Goal: Task Accomplishment & Management: Manage account settings

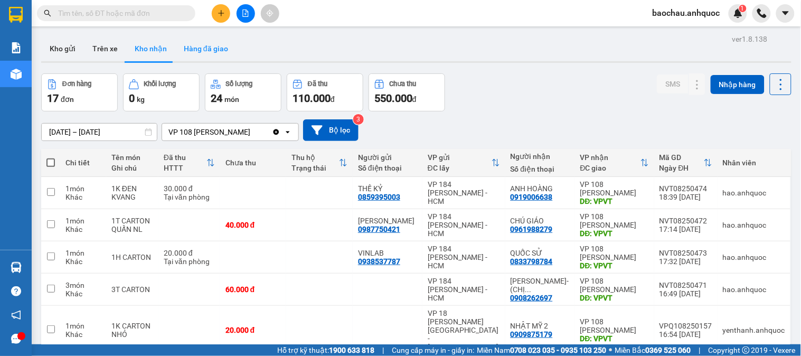
drag, startPoint x: 138, startPoint y: 53, endPoint x: 197, endPoint y: 58, distance: 58.8
click at [163, 55] on button "Kho nhận" at bounding box center [150, 48] width 49 height 25
click at [195, 58] on button "Hàng đã giao" at bounding box center [205, 48] width 61 height 25
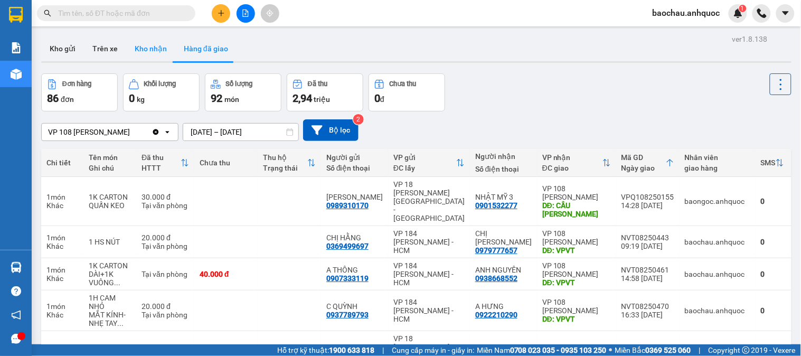
click at [157, 53] on button "Kho nhận" at bounding box center [150, 48] width 49 height 25
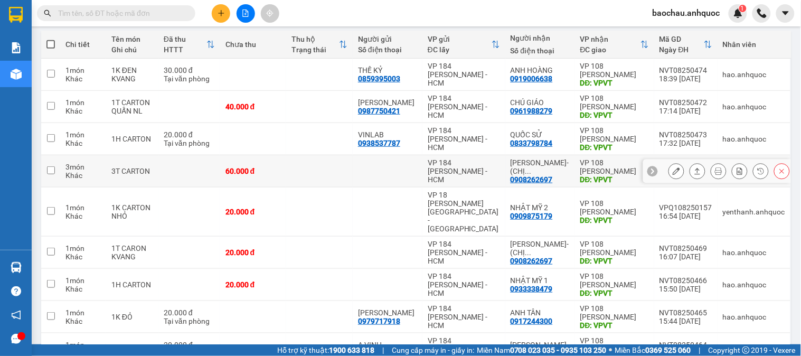
scroll to position [176, 0]
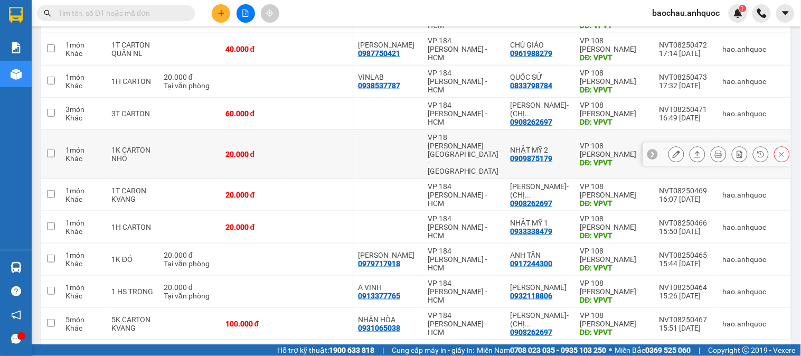
click at [674, 145] on button at bounding box center [676, 154] width 15 height 18
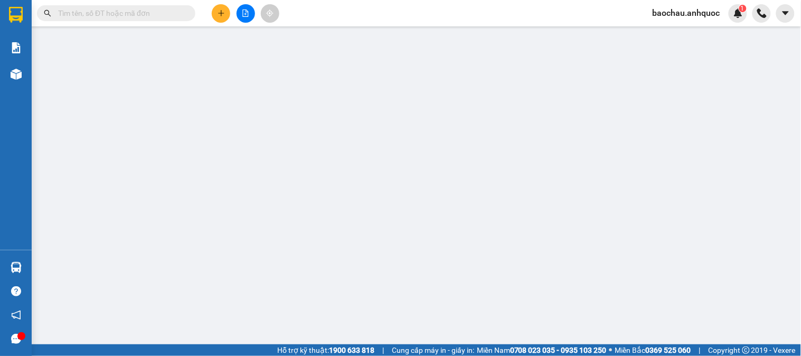
type input "0909875179"
type input "NHẬT MỸ 2"
type input "VPVT"
type input "20.000"
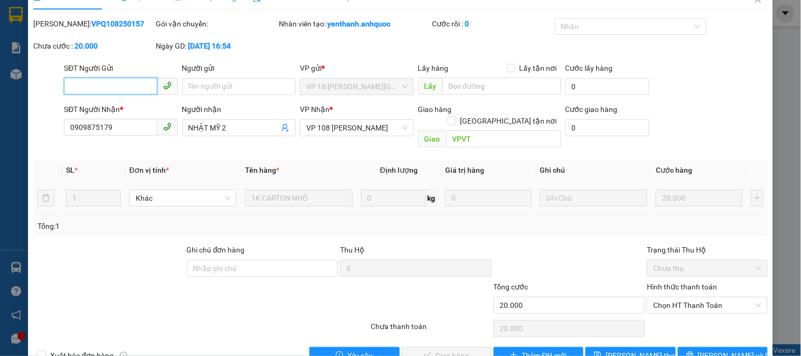
scroll to position [37, 0]
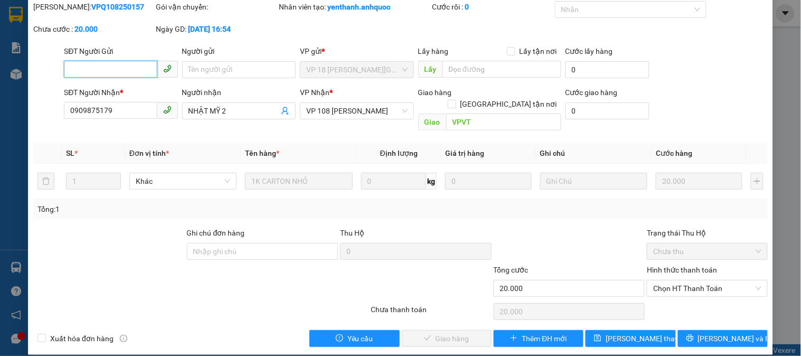
drag, startPoint x: 689, startPoint y: 278, endPoint x: 656, endPoint y: 289, distance: 35.1
click at [689, 281] on span "Chọn HT Thanh Toán" at bounding box center [707, 289] width 108 height 16
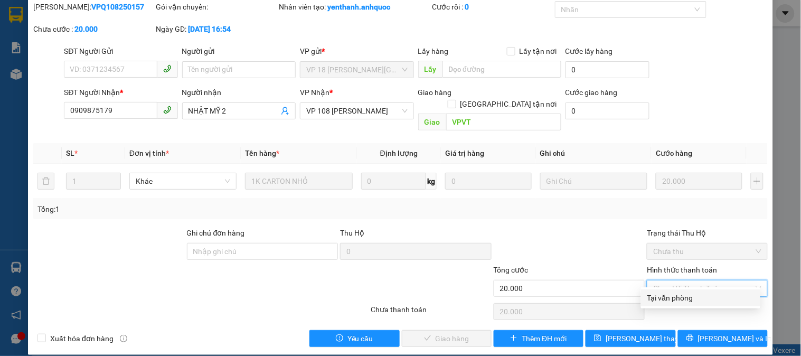
click at [669, 294] on div "Tại văn phòng" at bounding box center [701, 298] width 107 height 12
type input "0"
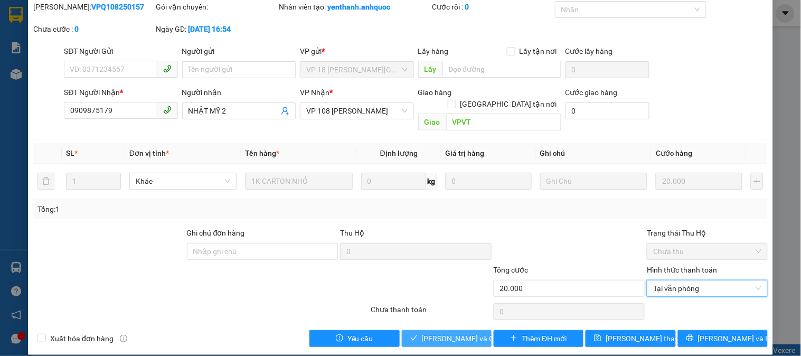
drag, startPoint x: 455, startPoint y: 329, endPoint x: 457, endPoint y: 335, distance: 6.5
click at [455, 333] on span "[PERSON_NAME] và Giao hàng" at bounding box center [472, 339] width 101 height 12
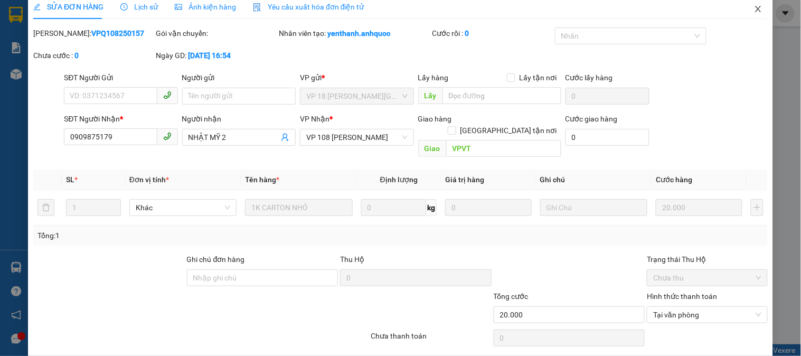
scroll to position [0, 0]
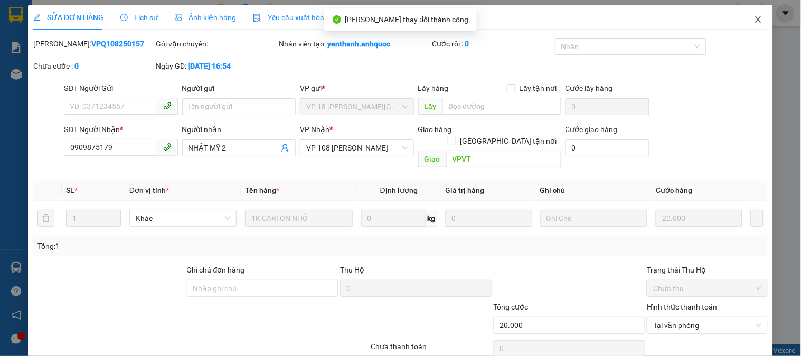
click at [752, 27] on span "Close" at bounding box center [759, 20] width 30 height 30
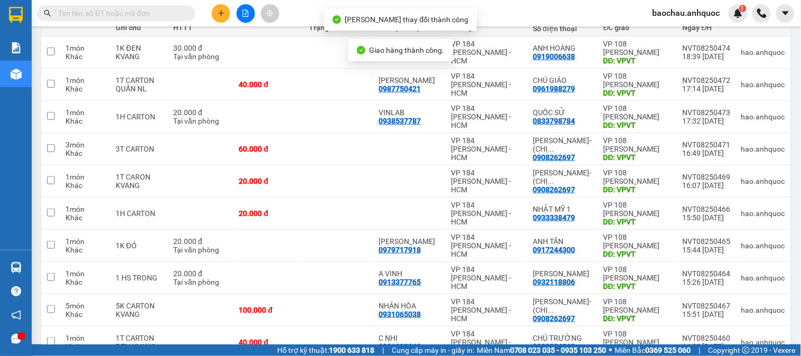
scroll to position [176, 0]
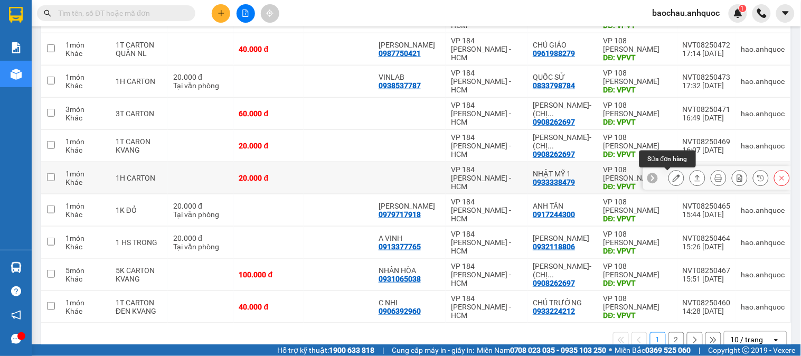
click at [669, 177] on button at bounding box center [676, 178] width 15 height 18
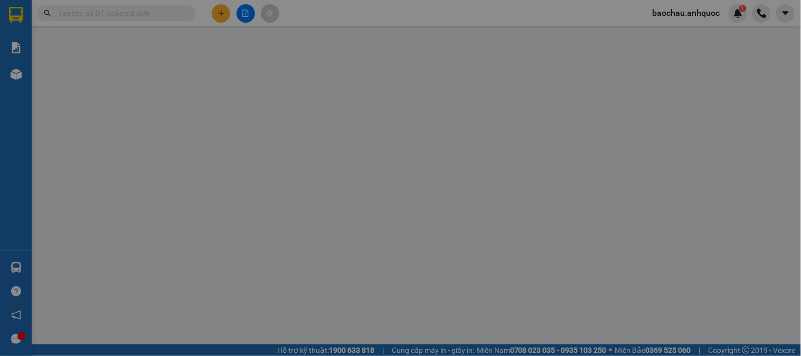
type input "0933338479"
type input "NHẬT MỸ 1"
type input "VPVT"
type input "20.000"
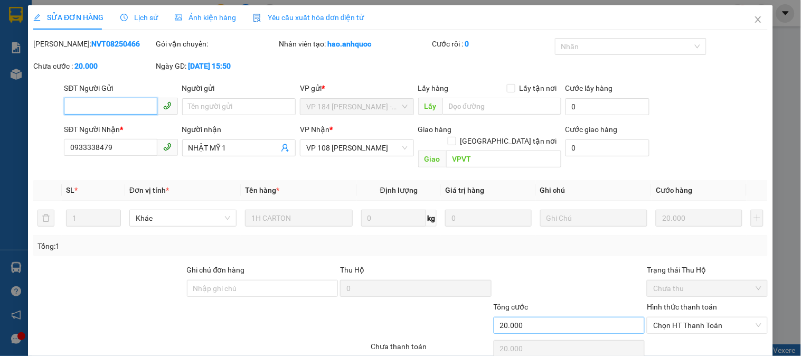
scroll to position [37, 0]
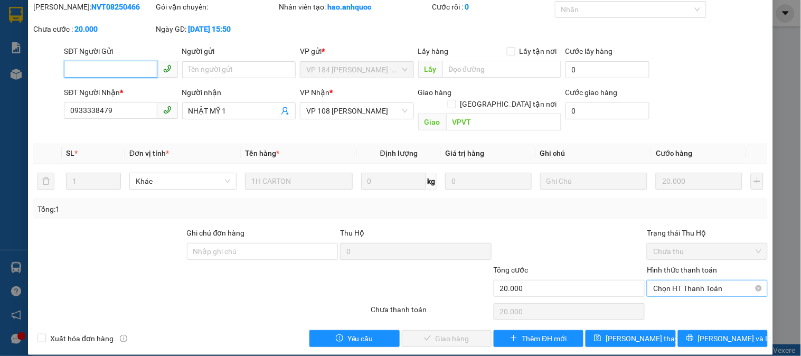
click at [653, 281] on span "Chọn HT Thanh Toán" at bounding box center [707, 289] width 108 height 16
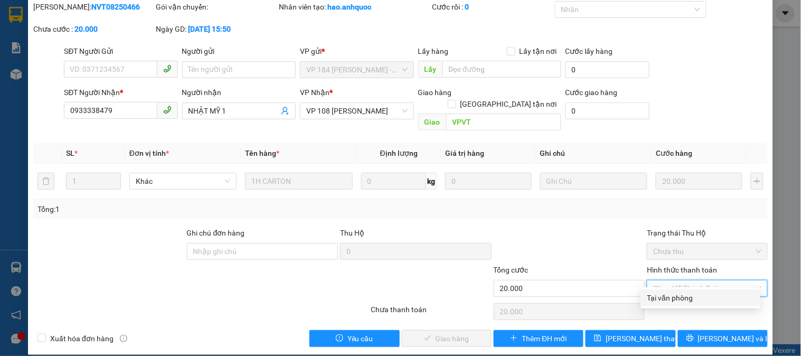
click at [660, 297] on div "Tại văn phòng" at bounding box center [701, 298] width 107 height 12
type input "0"
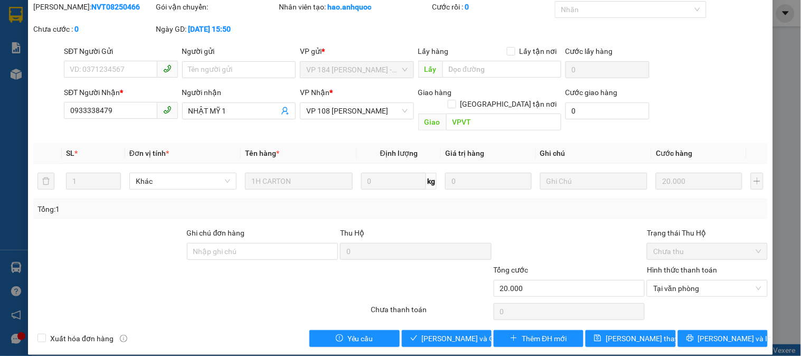
drag, startPoint x: 455, startPoint y: 339, endPoint x: 460, endPoint y: 328, distance: 12.3
click at [452, 338] on div "SỬA ĐƠN HÀNG Lịch sử Ảnh kiện hàng Yêu cầu xuất hóa đơn điện tử Total Paid Fee …" at bounding box center [400, 161] width 745 height 387
click at [463, 333] on span "[PERSON_NAME] và Giao hàng" at bounding box center [472, 339] width 101 height 12
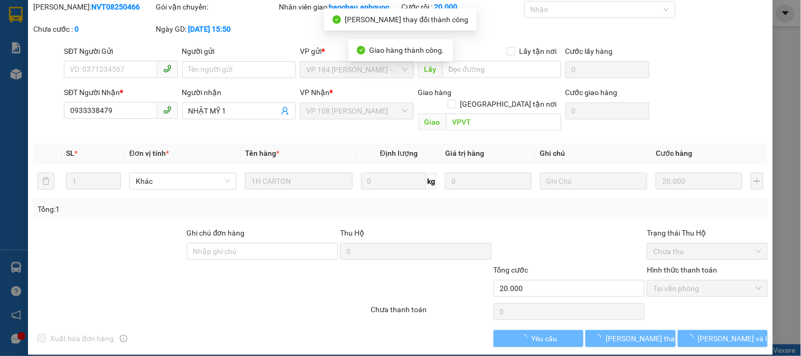
scroll to position [0, 0]
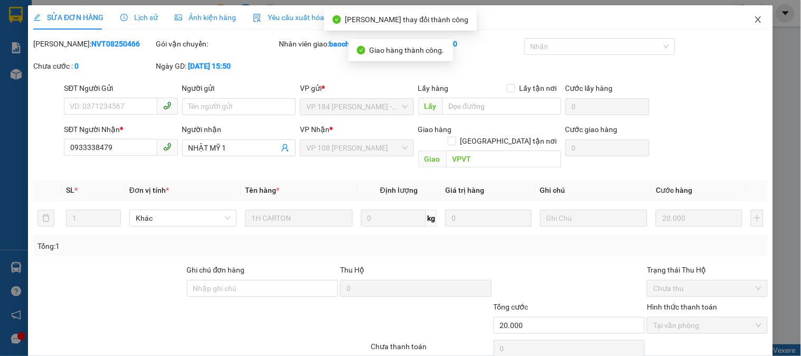
click at [754, 20] on icon "close" at bounding box center [758, 19] width 8 height 8
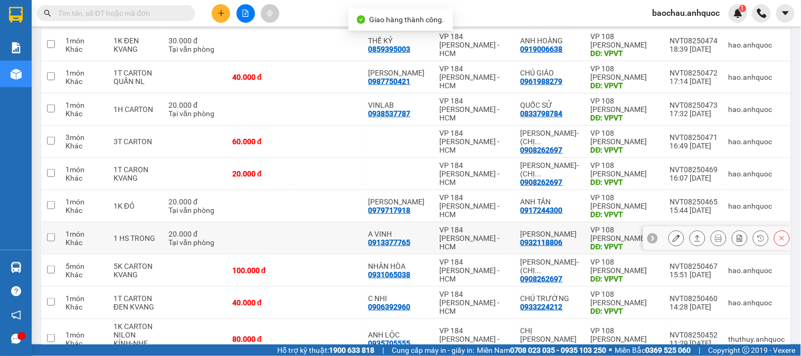
scroll to position [176, 0]
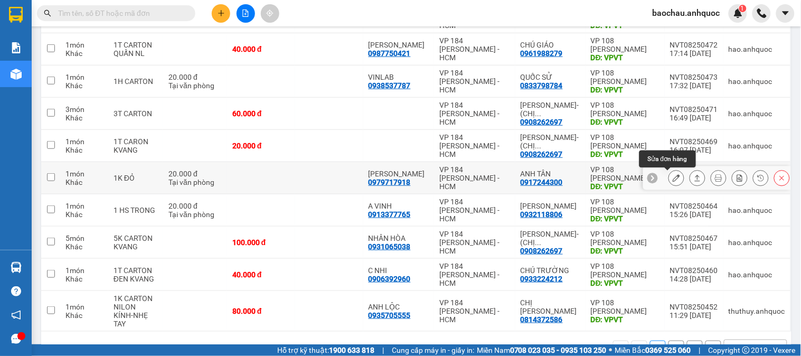
click at [673, 178] on icon at bounding box center [676, 177] width 7 height 7
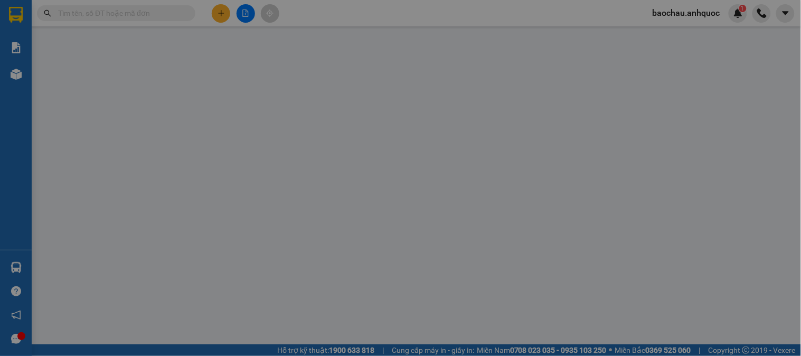
type input "0979717918"
type input "[PERSON_NAME]"
type input "0917244300"
type input "ANH TÂN"
type input "VPVT"
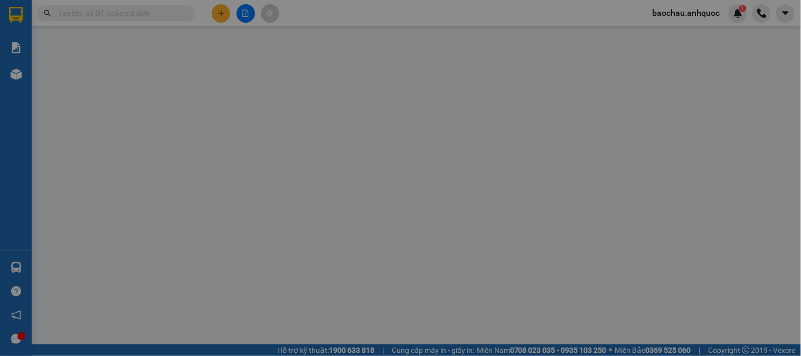
type input "TM 14/8 VP184 HẢO"
type input "20.000"
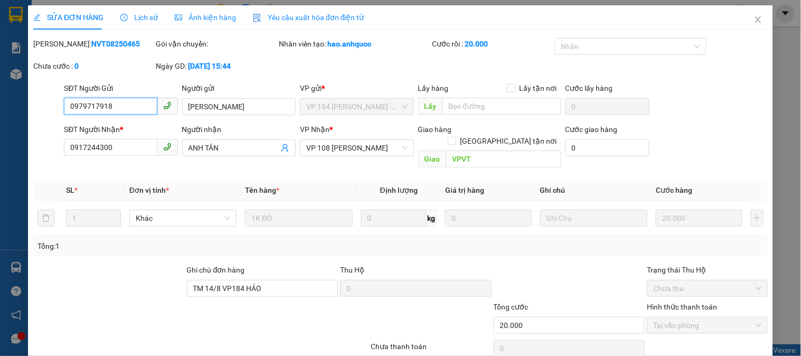
scroll to position [37, 0]
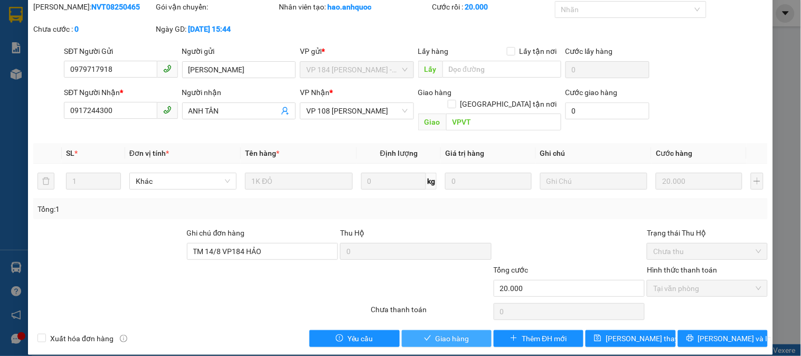
click at [441, 333] on span "Giao hàng" at bounding box center [453, 339] width 34 height 12
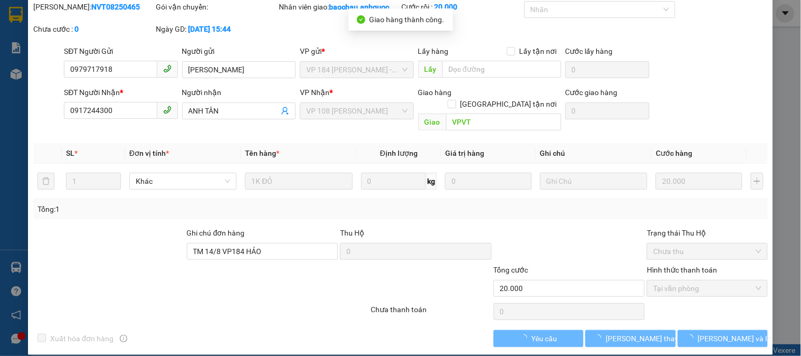
scroll to position [0, 0]
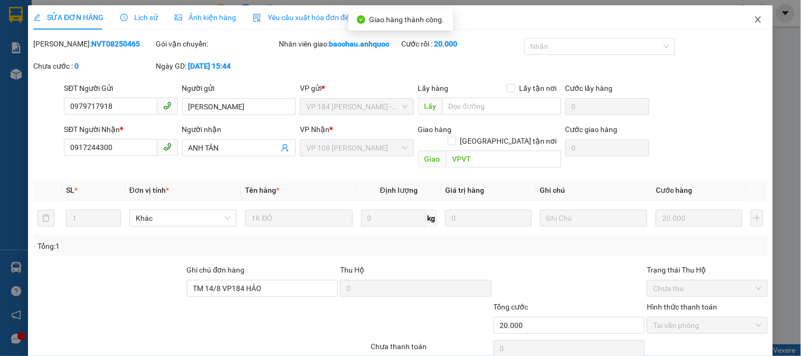
click at [749, 24] on span "Close" at bounding box center [759, 20] width 30 height 30
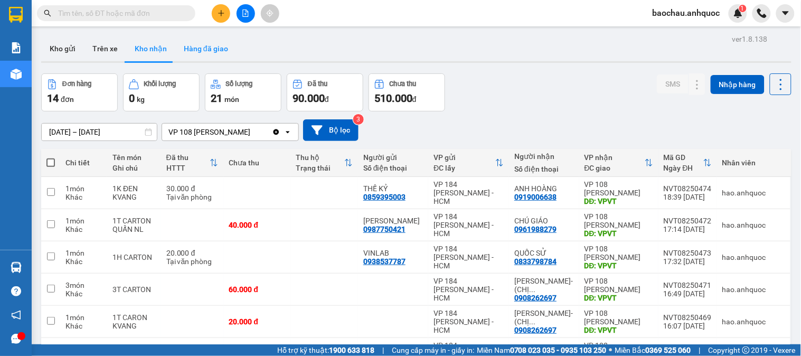
click at [192, 51] on button "Hàng đã giao" at bounding box center [205, 48] width 61 height 25
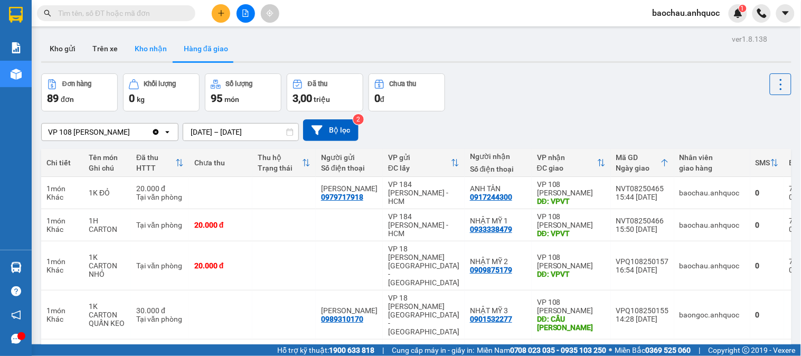
click at [148, 57] on button "Kho nhận" at bounding box center [150, 48] width 49 height 25
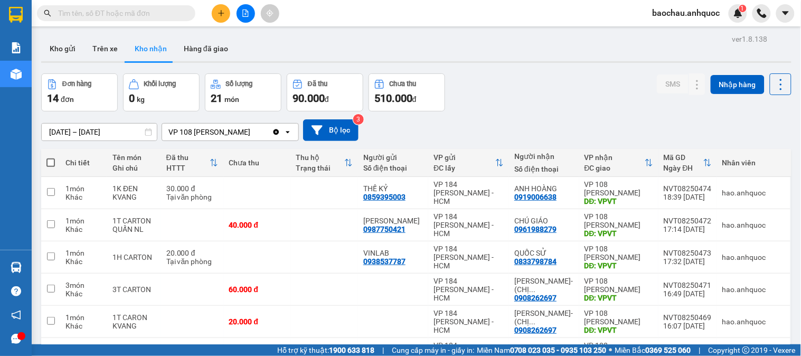
click at [115, 127] on input "[DATE] – [DATE]" at bounding box center [99, 132] width 115 height 17
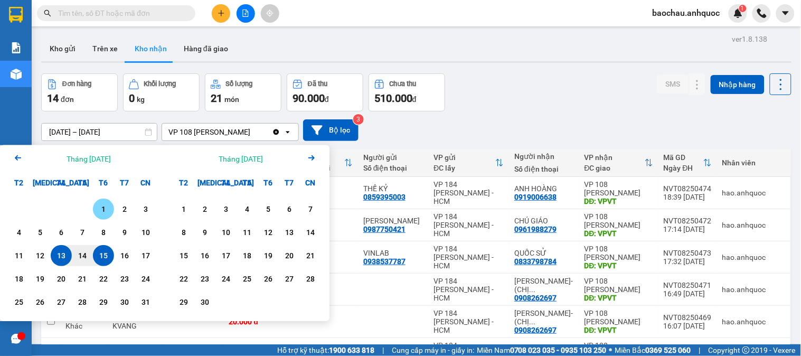
click at [96, 208] on div "1" at bounding box center [103, 209] width 15 height 13
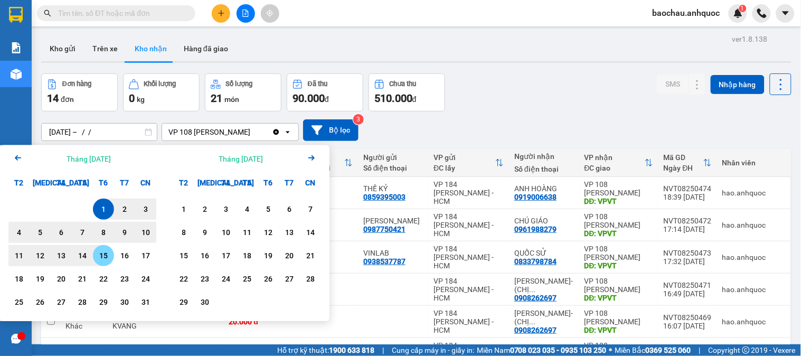
click at [102, 259] on div "15" at bounding box center [103, 255] width 15 height 13
type input "[DATE] – [DATE]"
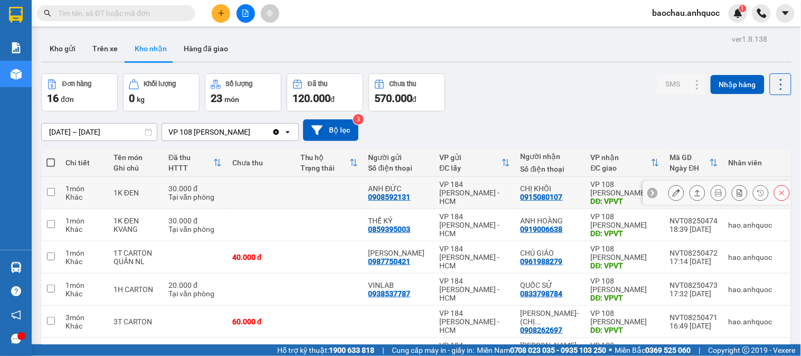
click at [324, 198] on td at bounding box center [329, 193] width 68 height 32
checkbox input "true"
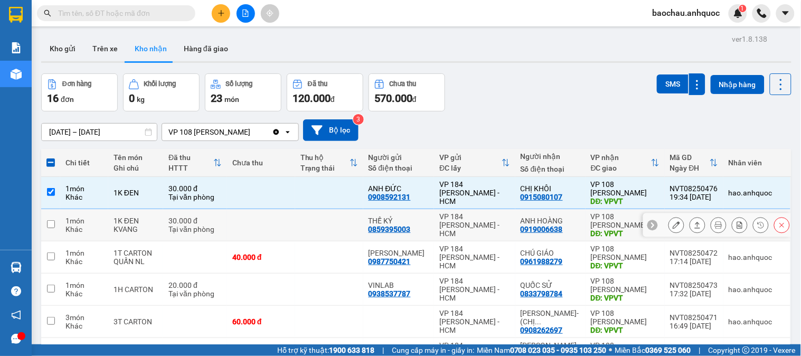
click at [318, 218] on td at bounding box center [329, 225] width 68 height 32
checkbox input "true"
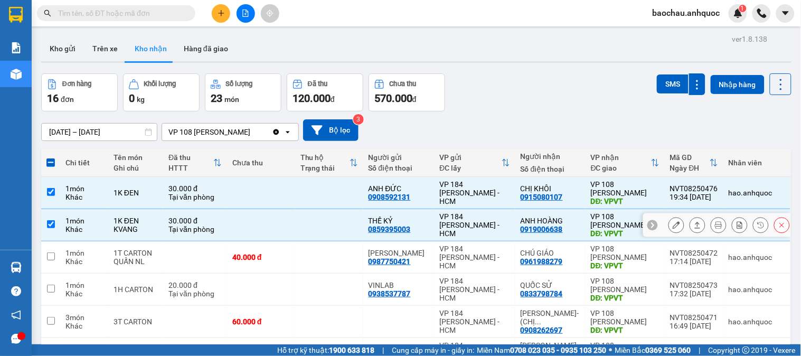
scroll to position [59, 0]
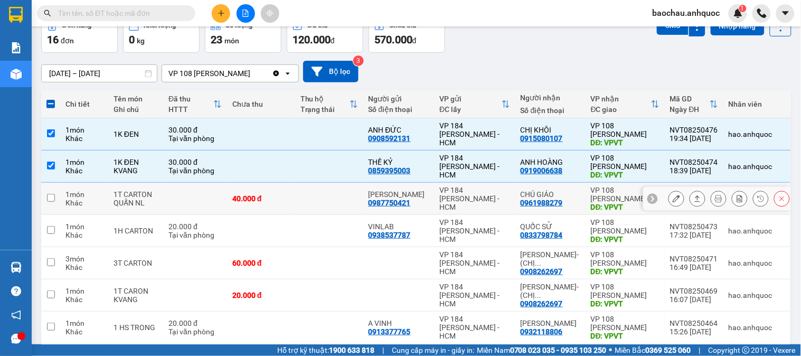
click at [330, 204] on td at bounding box center [329, 199] width 68 height 32
checkbox input "true"
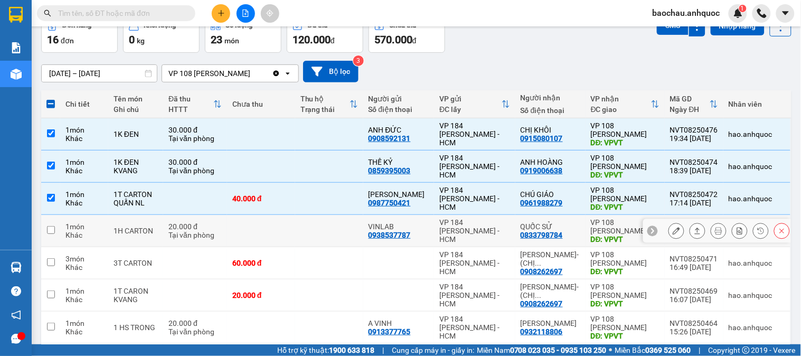
click at [341, 235] on td at bounding box center [329, 231] width 68 height 32
checkbox input "true"
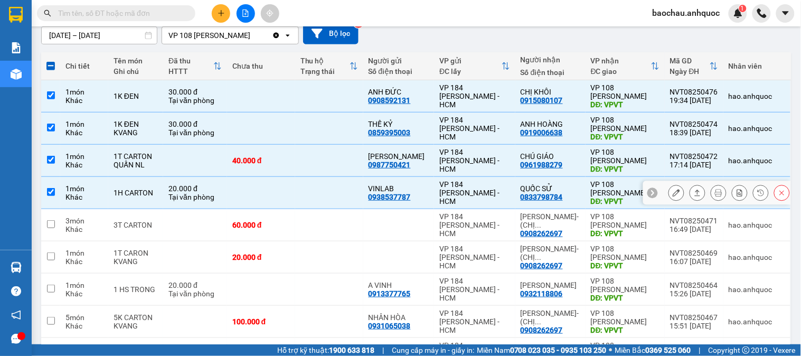
scroll to position [117, 0]
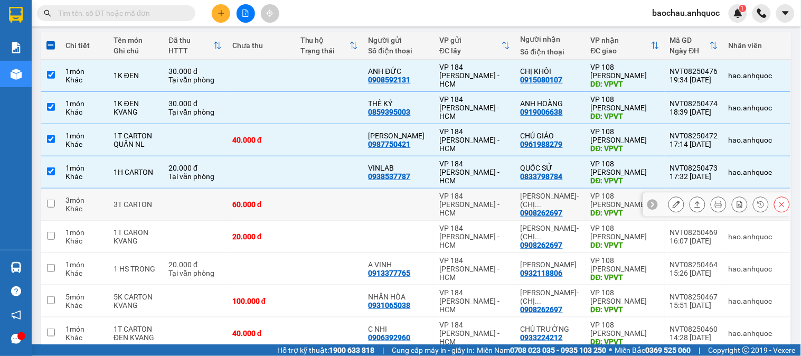
click at [333, 205] on td at bounding box center [329, 205] width 68 height 32
checkbox input "true"
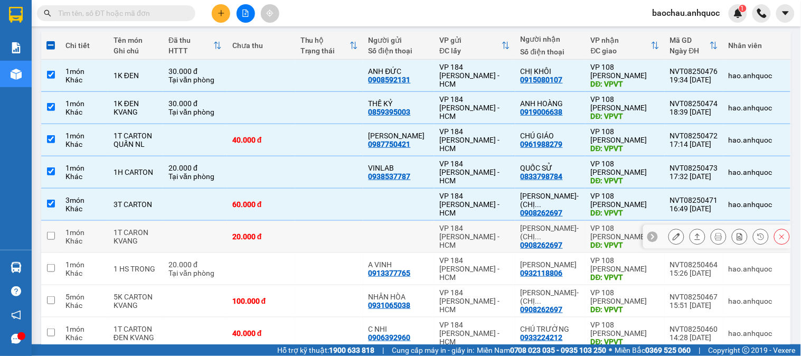
click at [326, 232] on td at bounding box center [329, 237] width 68 height 32
checkbox input "true"
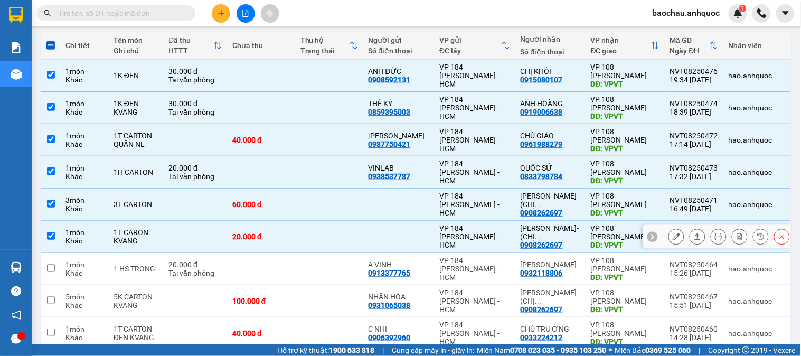
scroll to position [176, 0]
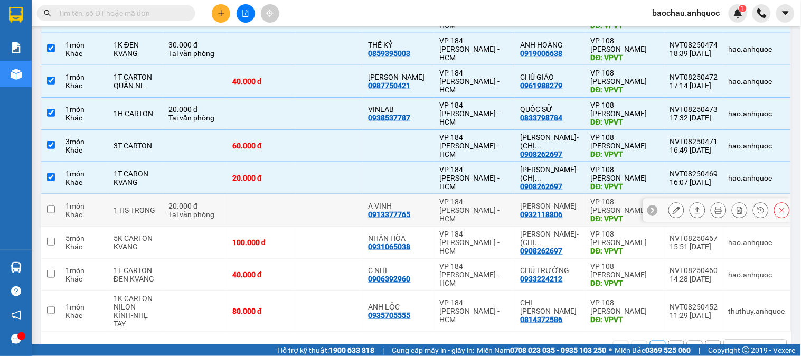
click at [337, 212] on td at bounding box center [329, 210] width 68 height 32
checkbox input "true"
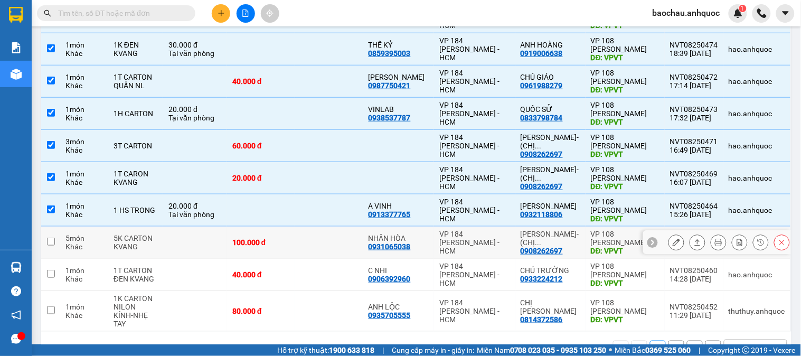
click at [326, 238] on td at bounding box center [329, 243] width 68 height 32
checkbox input "true"
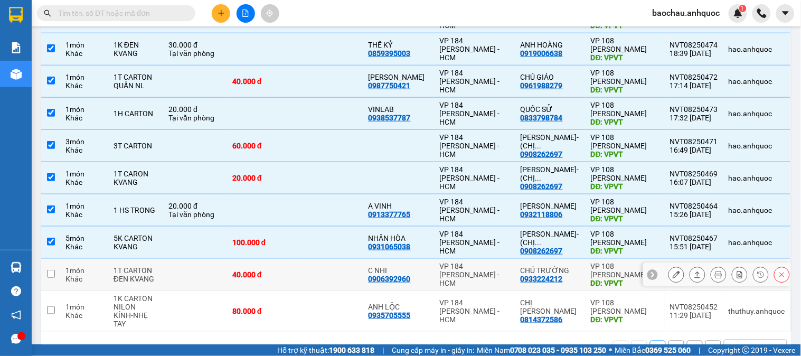
click at [317, 275] on td at bounding box center [329, 275] width 68 height 32
checkbox input "true"
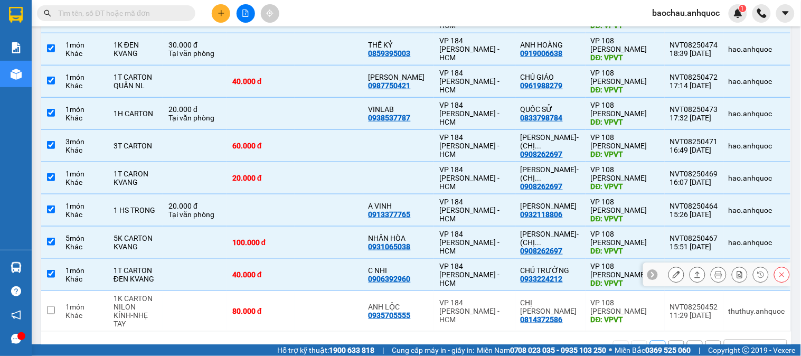
scroll to position [207, 0]
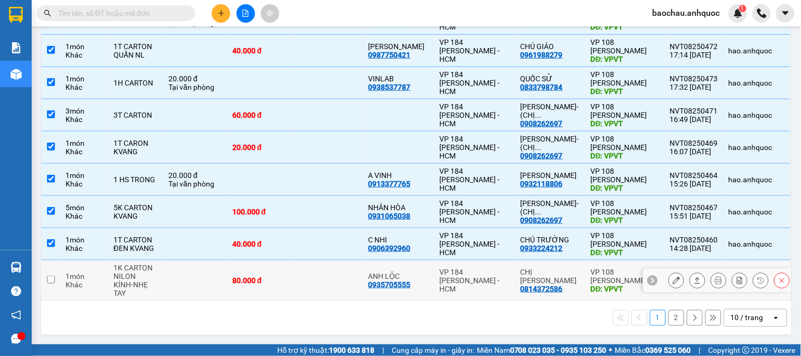
click at [351, 288] on td at bounding box center [329, 280] width 68 height 41
checkbox input "true"
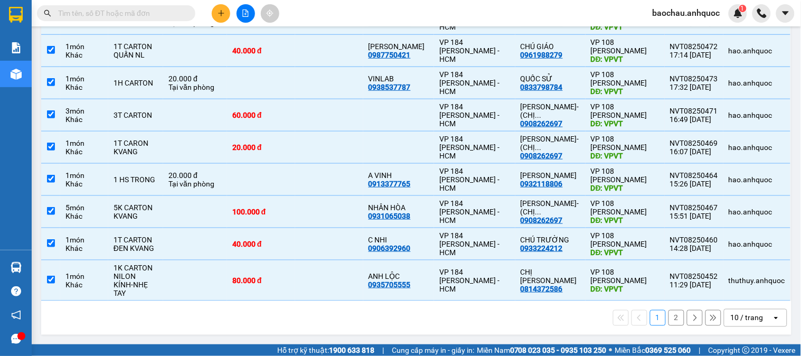
click at [673, 315] on button "2" at bounding box center [677, 318] width 16 height 16
checkbox input "false"
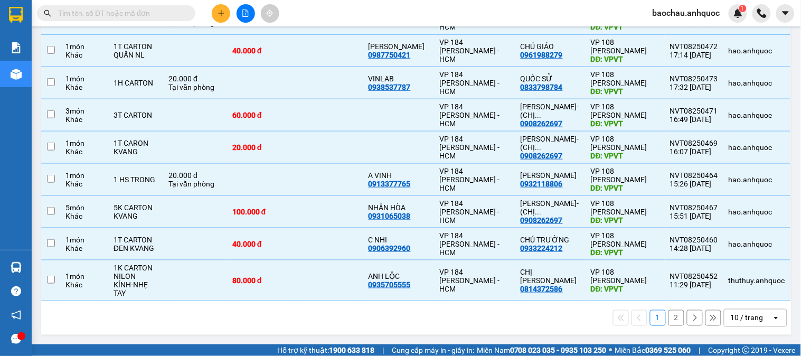
checkbox input "false"
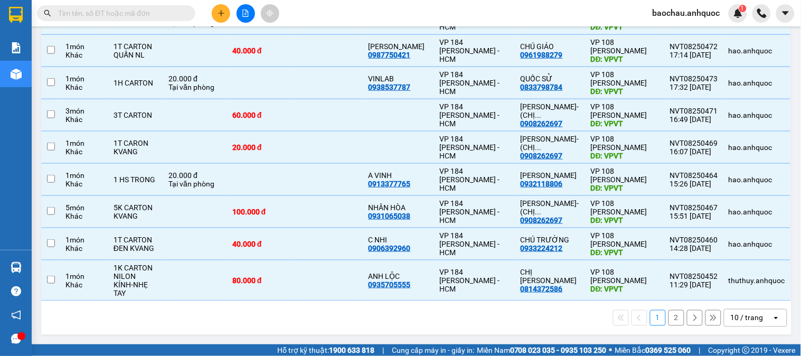
checkbox input "false"
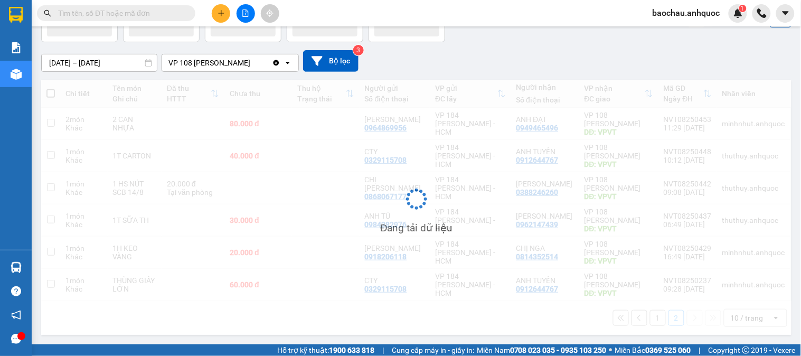
scroll to position [70, 0]
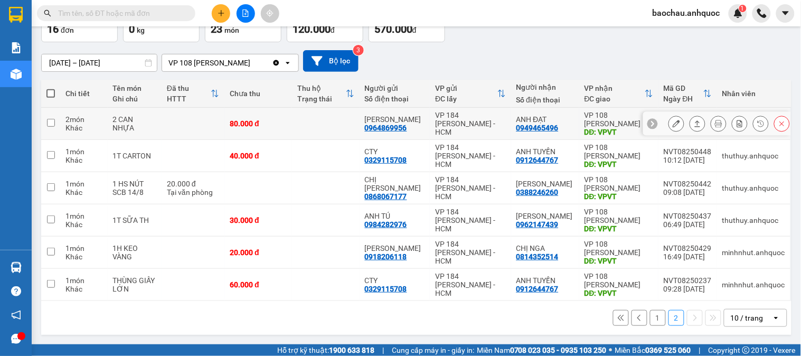
click at [305, 111] on td at bounding box center [326, 124] width 68 height 32
checkbox input "true"
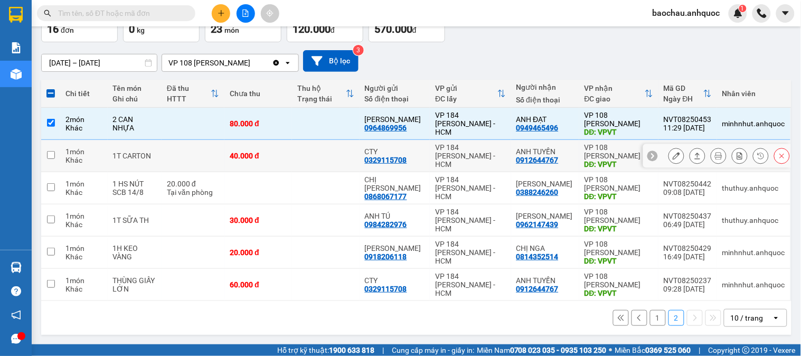
click at [324, 156] on td at bounding box center [326, 156] width 68 height 32
checkbox input "true"
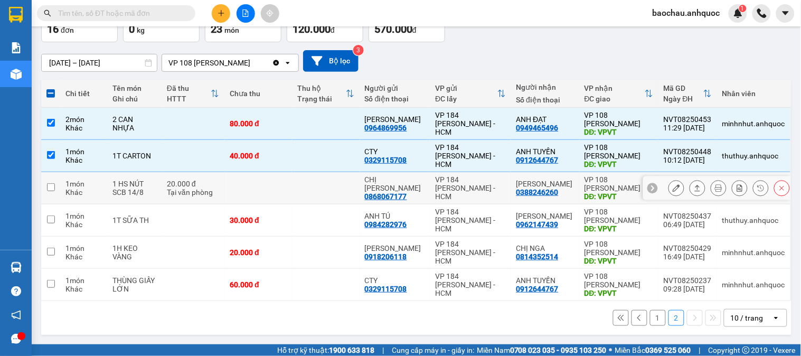
click at [352, 176] on td at bounding box center [326, 188] width 68 height 32
checkbox input "true"
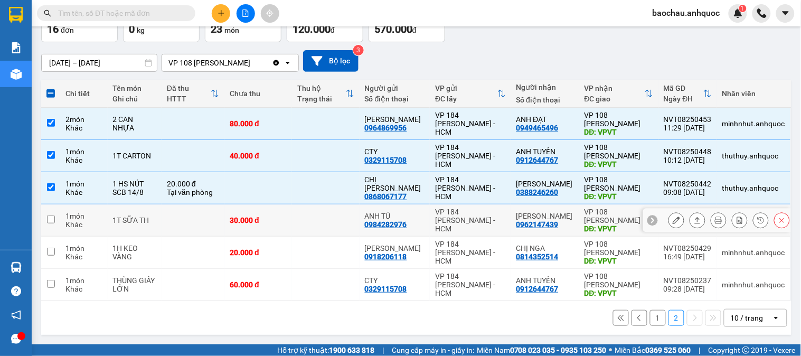
click at [337, 222] on td at bounding box center [326, 220] width 68 height 32
checkbox input "true"
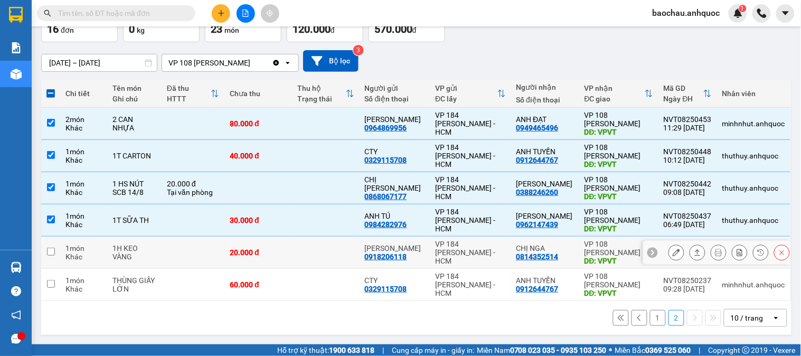
click at [324, 249] on td at bounding box center [326, 253] width 68 height 32
checkbox input "true"
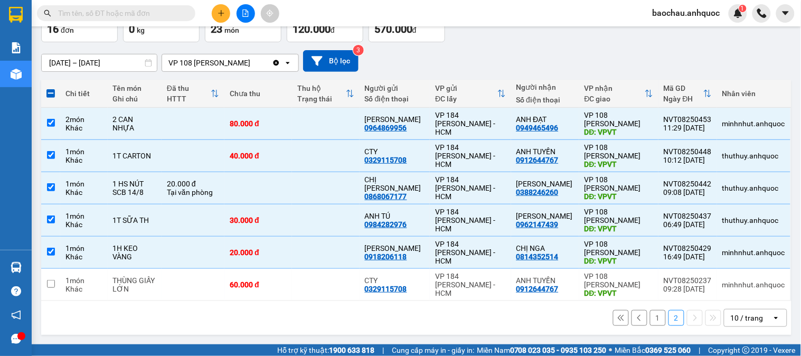
click at [651, 320] on button "1" at bounding box center [658, 318] width 16 height 16
checkbox input "false"
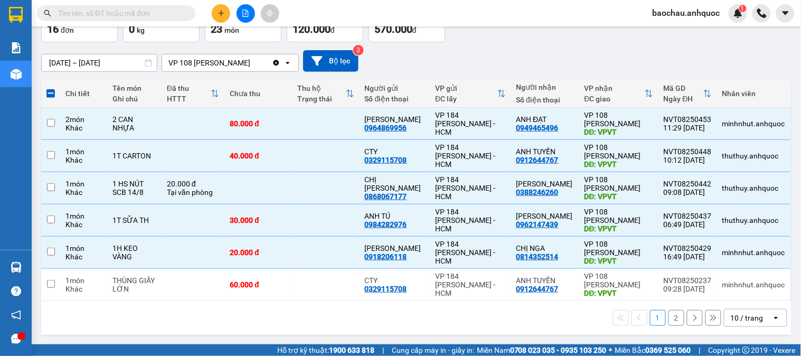
checkbox input "false"
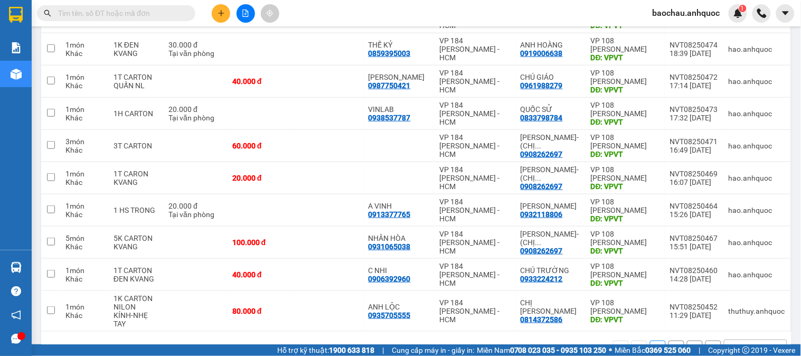
scroll to position [207, 0]
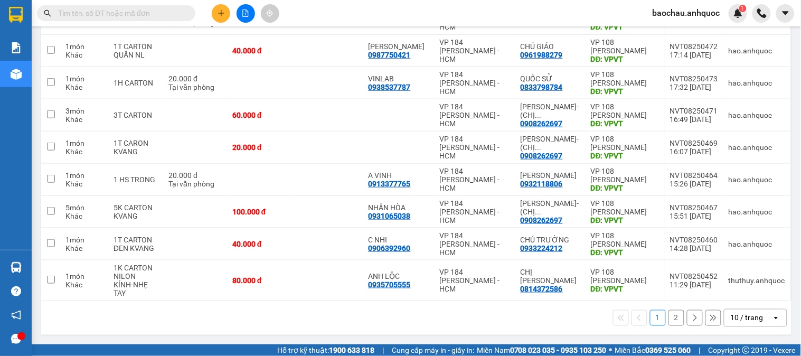
click at [669, 322] on button "2" at bounding box center [677, 318] width 16 height 16
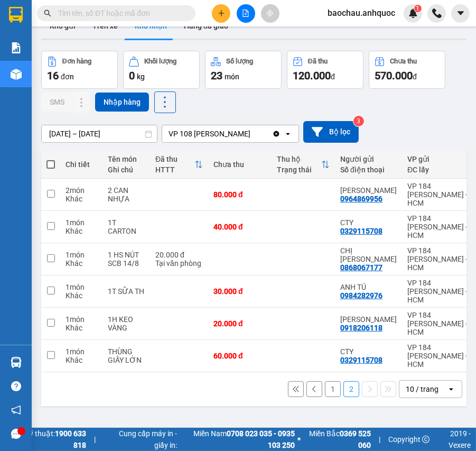
scroll to position [0, 0]
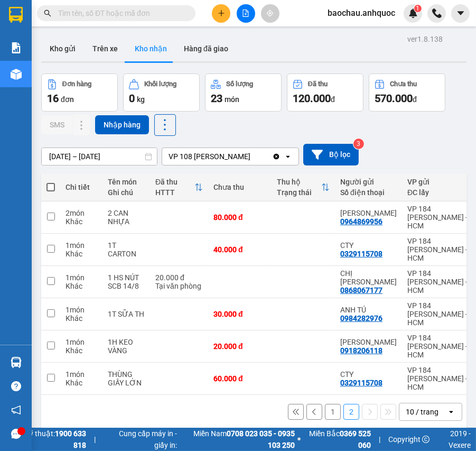
drag, startPoint x: 122, startPoint y: 199, endPoint x: 89, endPoint y: 432, distance: 235.3
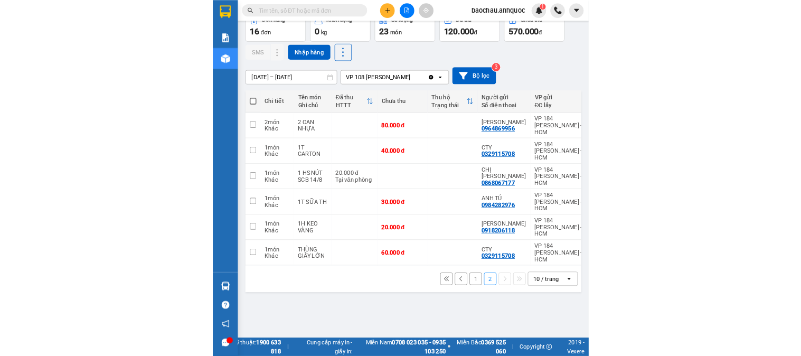
scroll to position [49, 0]
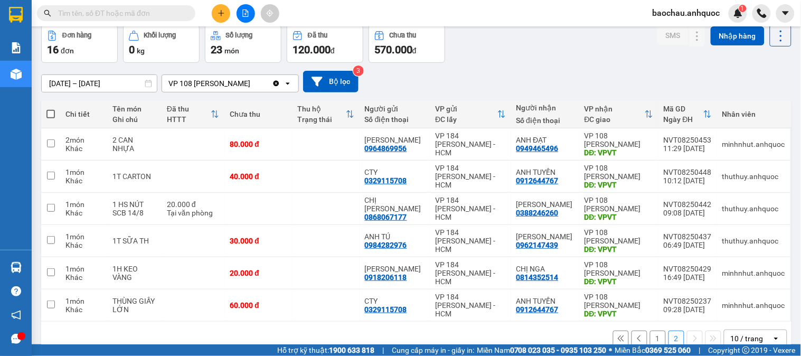
click at [228, 14] on div at bounding box center [245, 13] width 79 height 18
click at [226, 14] on button at bounding box center [221, 13] width 18 height 18
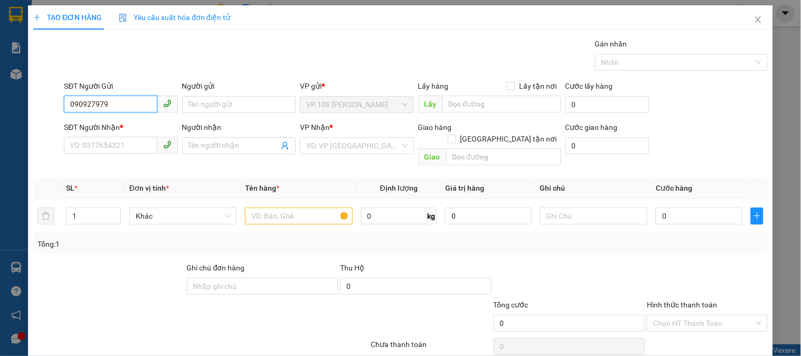
type input "0909279798"
click at [142, 122] on div "0909279798 - ANH KHÁNH" at bounding box center [129, 126] width 119 height 12
type input "ANH KHÁNH"
type input "0912035239"
type input "ANH NAM"
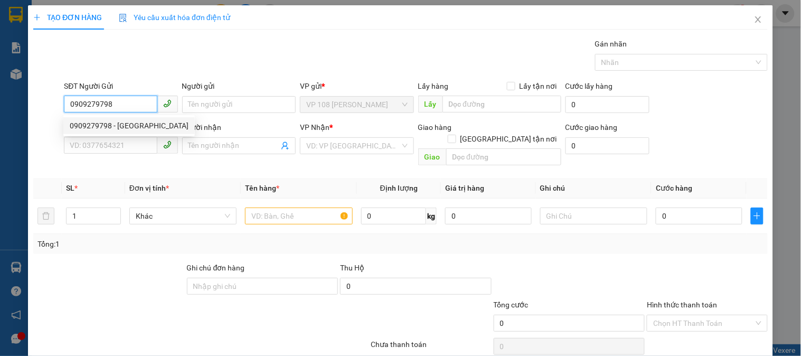
type input "VPBR"
type input "TTTM VP"
type input "20.000"
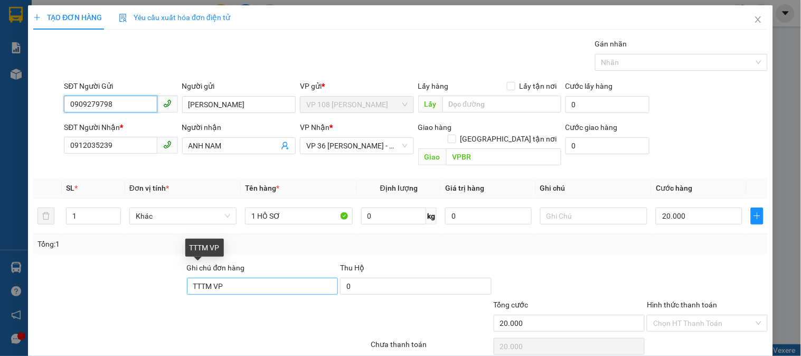
type input "0909279798"
drag, startPoint x: 255, startPoint y: 272, endPoint x: 122, endPoint y: 293, distance: 134.3
click at [122, 293] on form "Ghi chú đơn hàng TTTM VP Thu Hộ 0 Tổng cước 20.000 Hình thức thanh toán Chọn HT…" at bounding box center [400, 299] width 735 height 74
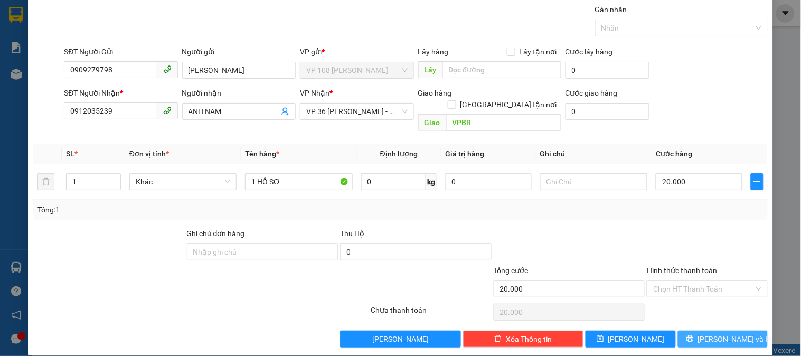
click at [741, 334] on button "[PERSON_NAME] và In" at bounding box center [723, 339] width 90 height 17
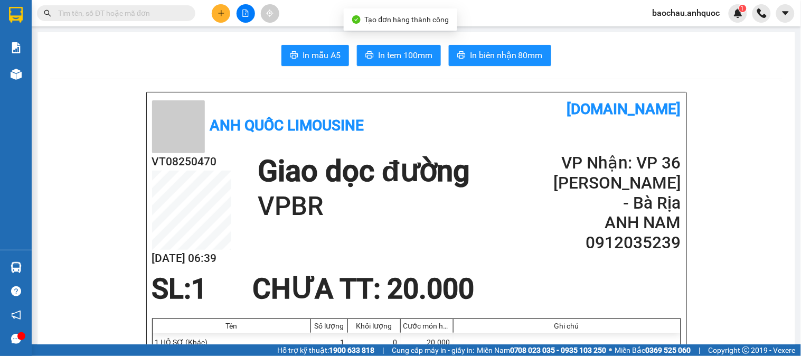
click at [398, 53] on span "In tem 100mm" at bounding box center [405, 55] width 54 height 13
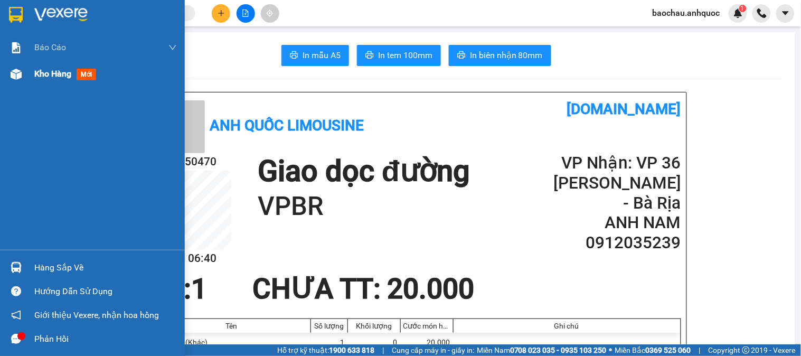
click at [70, 74] on span "Kho hàng" at bounding box center [52, 74] width 37 height 10
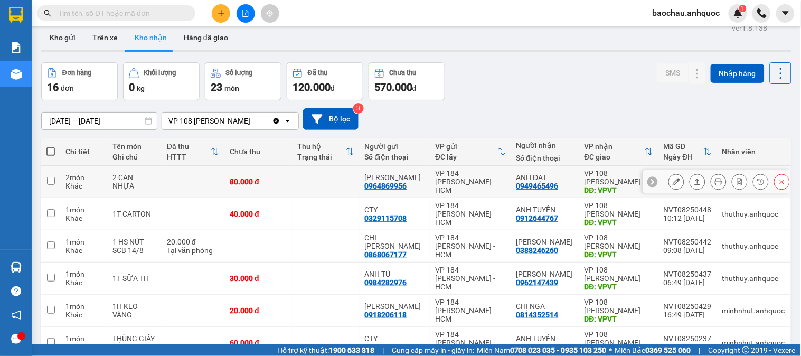
scroll to position [70, 0]
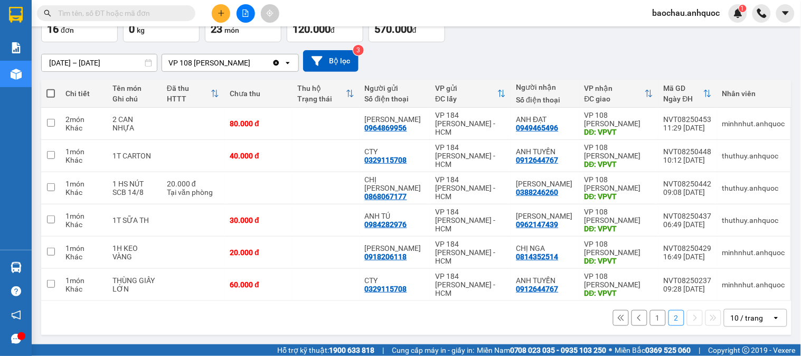
click at [650, 320] on button "1" at bounding box center [658, 318] width 16 height 16
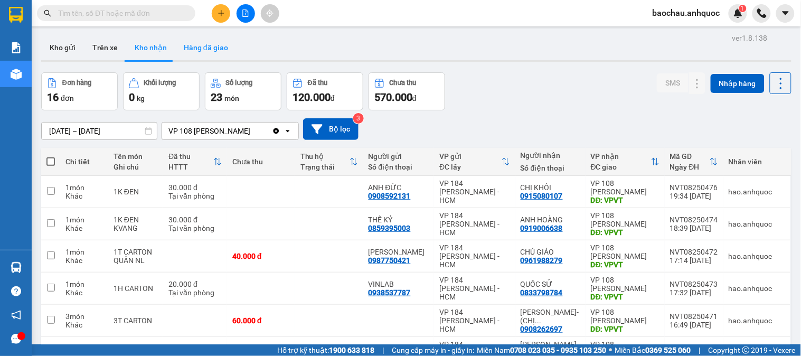
scroll to position [0, 0]
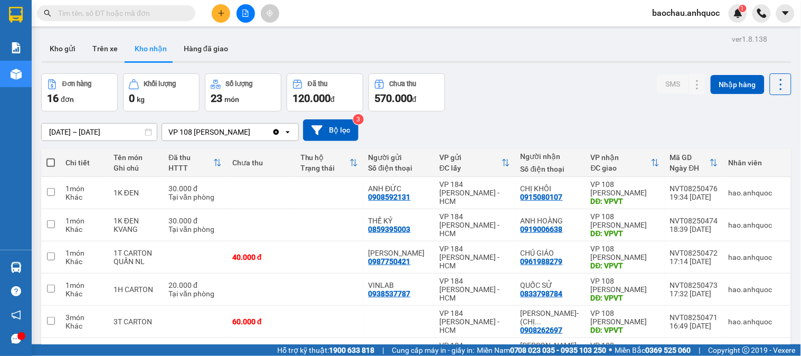
click at [213, 53] on button "Hàng đã giao" at bounding box center [205, 48] width 61 height 25
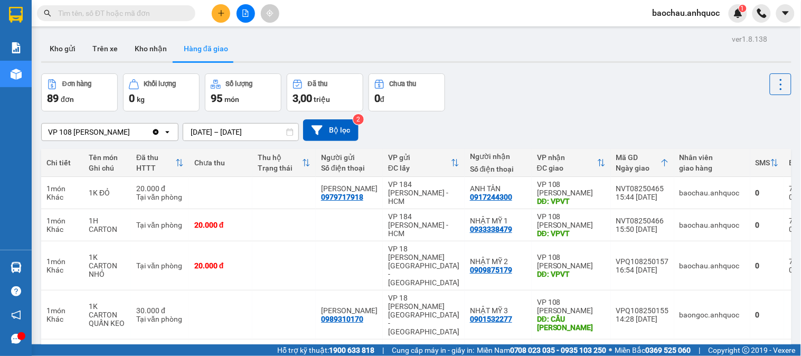
click at [177, 57] on button "Hàng đã giao" at bounding box center [205, 48] width 61 height 25
click at [160, 55] on button "Kho nhận" at bounding box center [150, 48] width 49 height 25
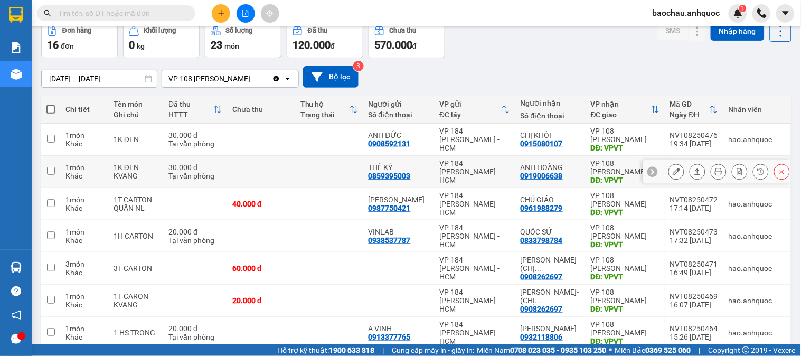
scroll to position [59, 0]
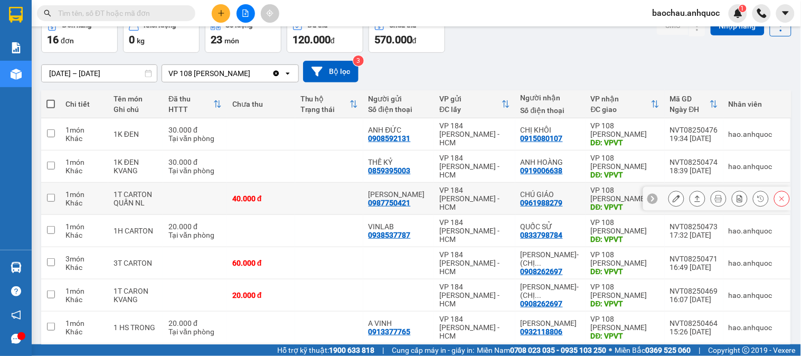
click at [673, 199] on icon at bounding box center [676, 198] width 7 height 7
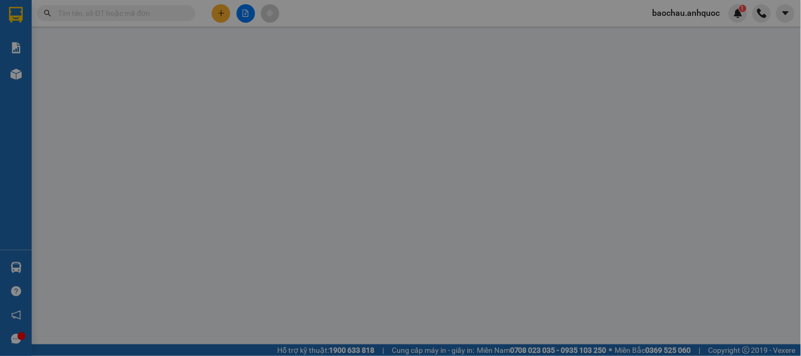
type input "0987750421"
type input "[PERSON_NAME]"
type input "0961988279"
type input "CHÚ GIÁO"
type input "VPVT"
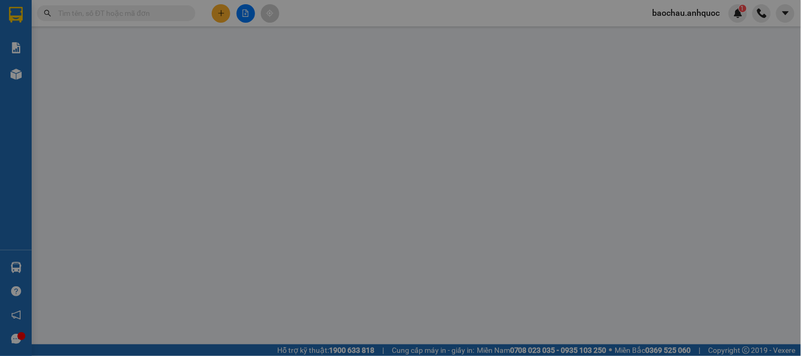
type input "40.000"
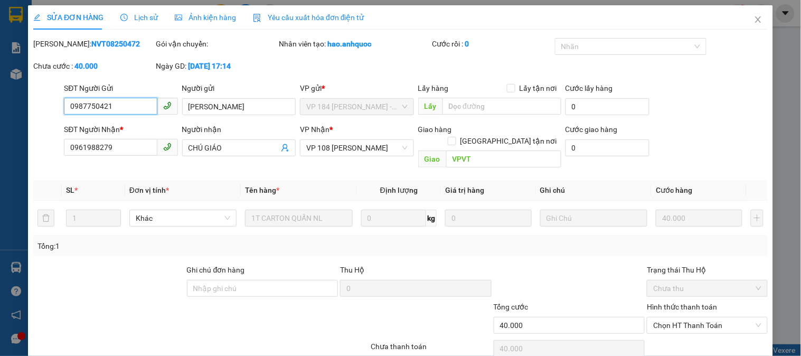
scroll to position [37, 0]
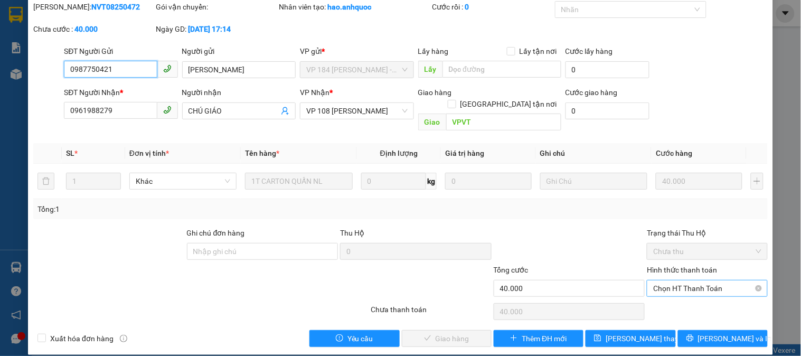
click at [660, 281] on span "Chọn HT Thanh Toán" at bounding box center [707, 289] width 108 height 16
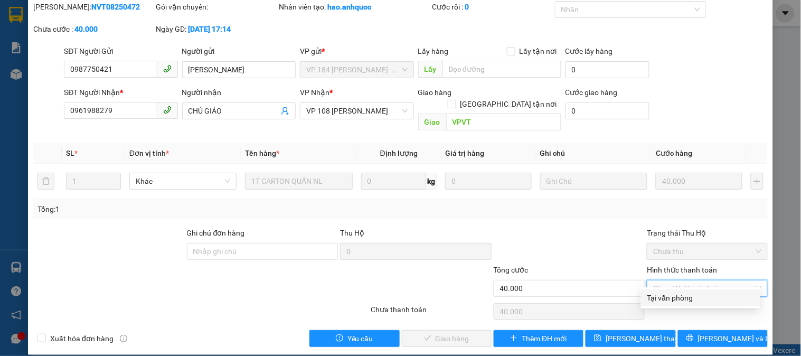
click at [667, 299] on div "Tại văn phòng" at bounding box center [701, 298] width 107 height 12
type input "0"
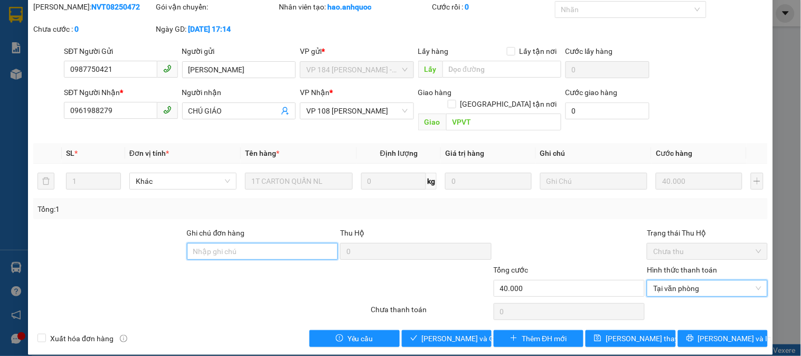
click at [236, 243] on input "Ghi chú đơn hàng" at bounding box center [263, 251] width 152 height 17
type input "CK SCB 15/8"
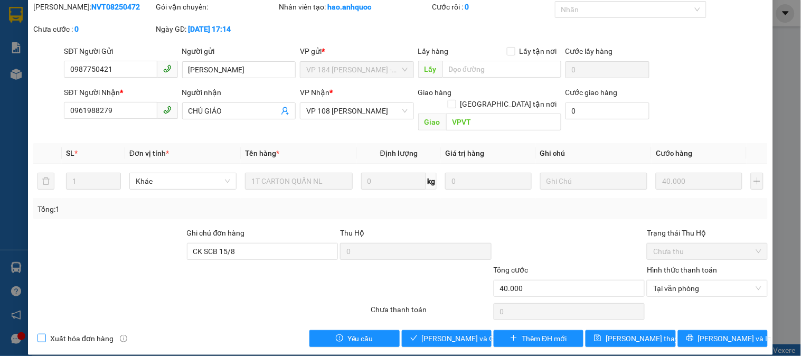
click at [103, 333] on span "Xuất hóa đơn hàng" at bounding box center [82, 339] width 72 height 12
click at [45, 334] on input "Xuất hóa đơn hàng" at bounding box center [41, 337] width 7 height 7
checkbox input "true"
click at [457, 333] on span "[PERSON_NAME] và Giao hàng" at bounding box center [472, 339] width 101 height 12
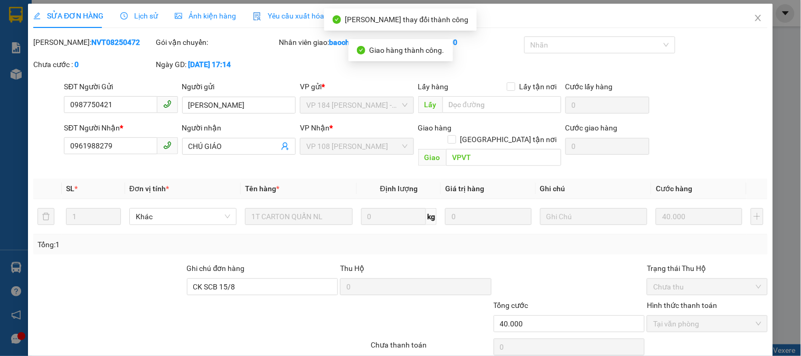
scroll to position [0, 0]
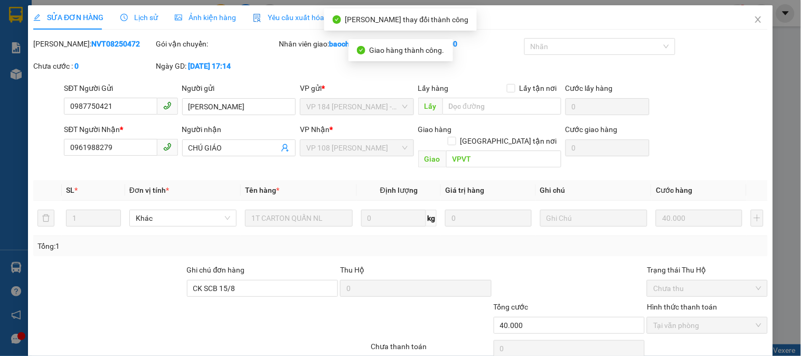
drag, startPoint x: 120, startPoint y: 51, endPoint x: 57, endPoint y: 53, distance: 64.0
click at [57, 53] on div "Mã ĐH: NVT08250472" at bounding box center [93, 49] width 123 height 22
copy b "NVT08250472"
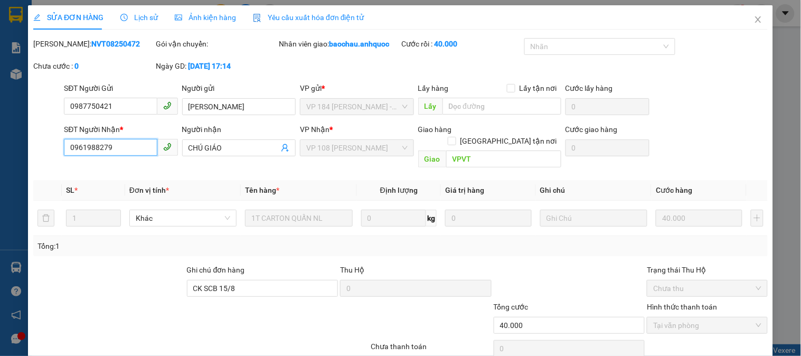
drag, startPoint x: 130, startPoint y: 152, endPoint x: 60, endPoint y: 155, distance: 70.9
click at [60, 155] on div "SĐT Người Nhận * 0961988279 0961988279 Người nhận CHÚ GIÁO VP Nhận * VP 108 Lê …" at bounding box center [400, 148] width 737 height 49
click at [749, 25] on span "Close" at bounding box center [759, 20] width 30 height 30
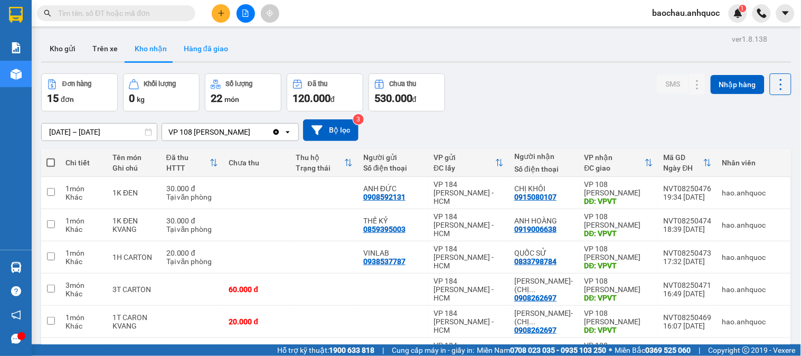
drag, startPoint x: 209, startPoint y: 50, endPoint x: 200, endPoint y: 58, distance: 12.4
click at [208, 51] on button "Hàng đã giao" at bounding box center [205, 48] width 61 height 25
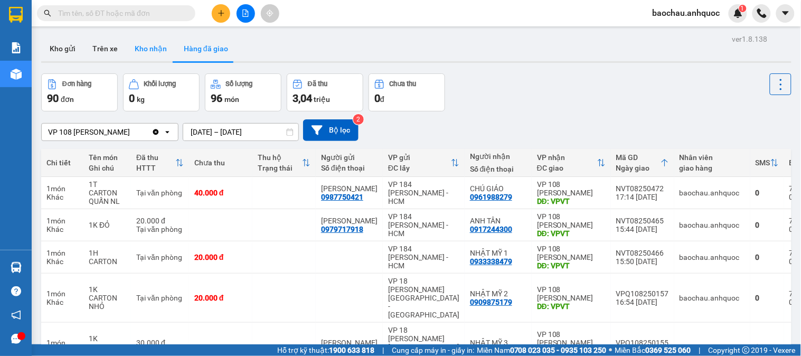
click at [163, 52] on button "Kho nhận" at bounding box center [150, 48] width 49 height 25
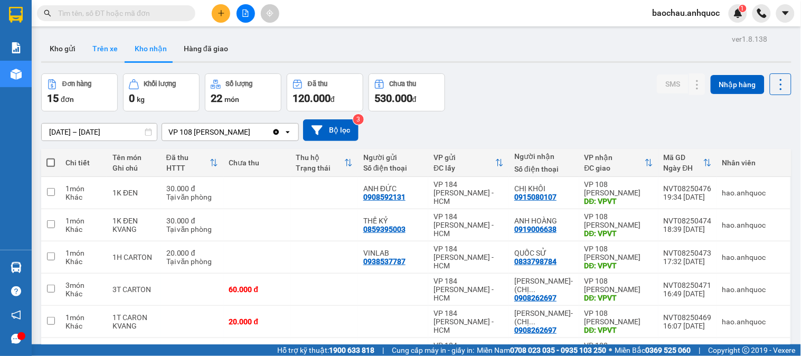
click at [102, 43] on button "Trên xe" at bounding box center [105, 48] width 42 height 25
type input "[DATE] – [DATE]"
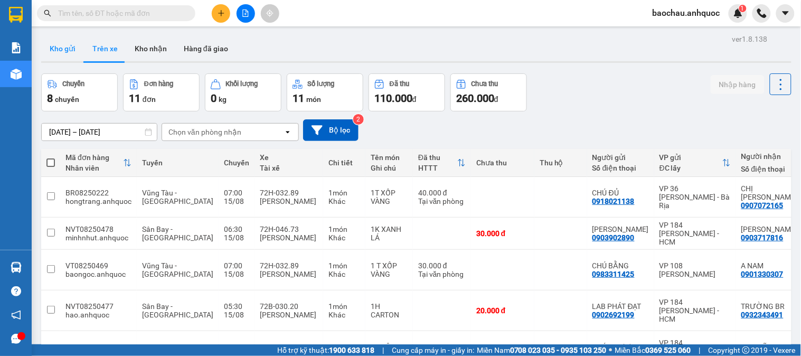
click at [65, 48] on button "Kho gửi" at bounding box center [62, 48] width 43 height 25
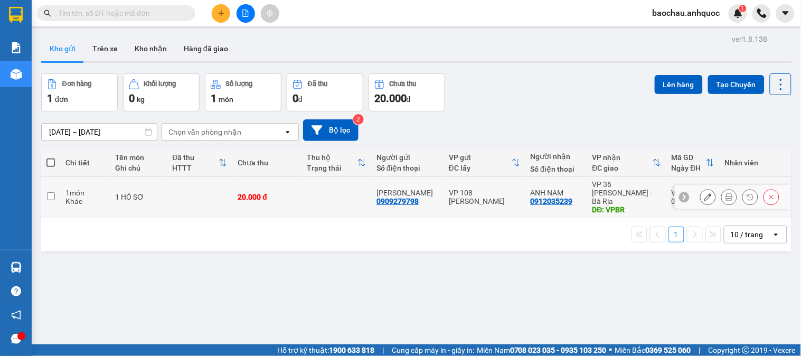
click at [339, 194] on td at bounding box center [336, 197] width 69 height 41
checkbox input "true"
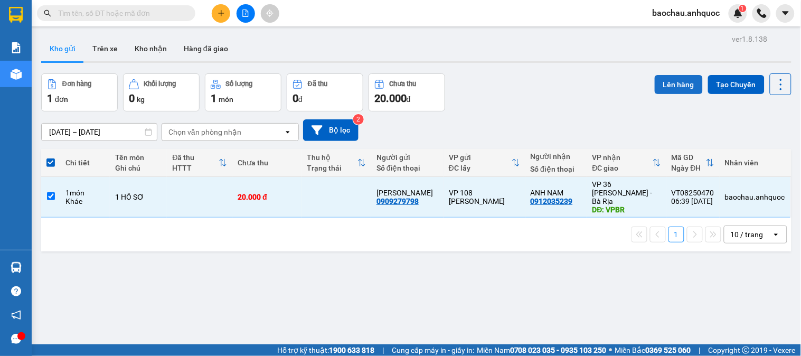
click at [656, 91] on button "Lên hàng" at bounding box center [679, 84] width 48 height 19
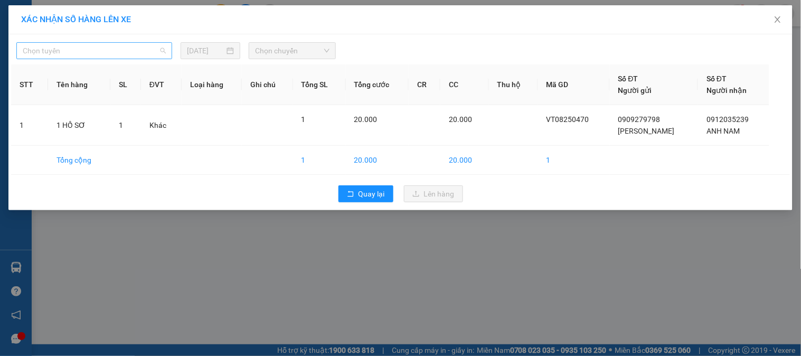
click at [102, 51] on span "Chọn tuyến" at bounding box center [94, 51] width 143 height 16
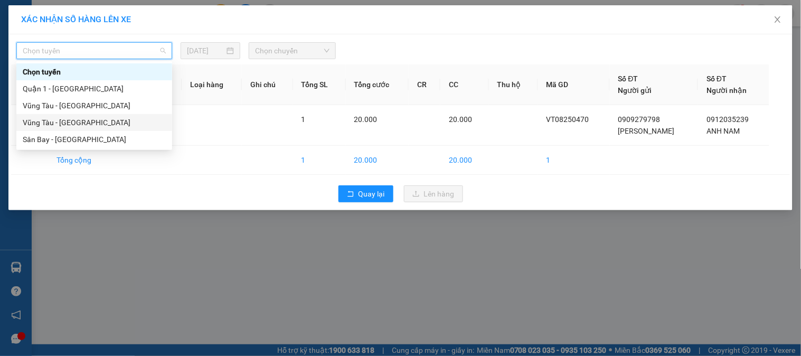
click at [131, 252] on div "XÁC NHẬN SỐ HÀNG LÊN XE Chọn tuyến 15/08/2025 Chọn chuyến STT Tên hàng SL ĐVT L…" at bounding box center [400, 178] width 801 height 356
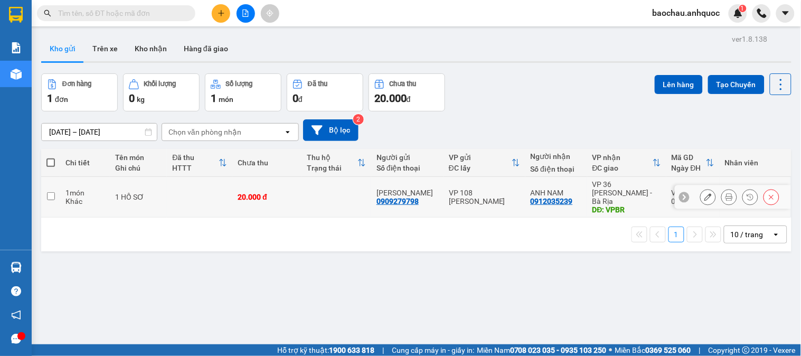
click at [56, 199] on td at bounding box center [50, 197] width 19 height 41
checkbox input "true"
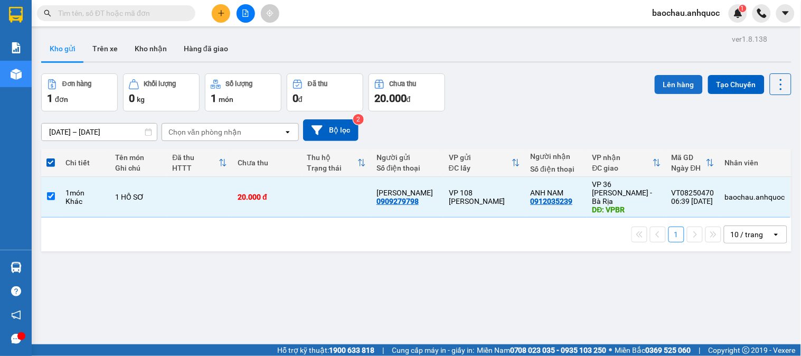
click at [667, 81] on button "Lên hàng" at bounding box center [679, 84] width 48 height 19
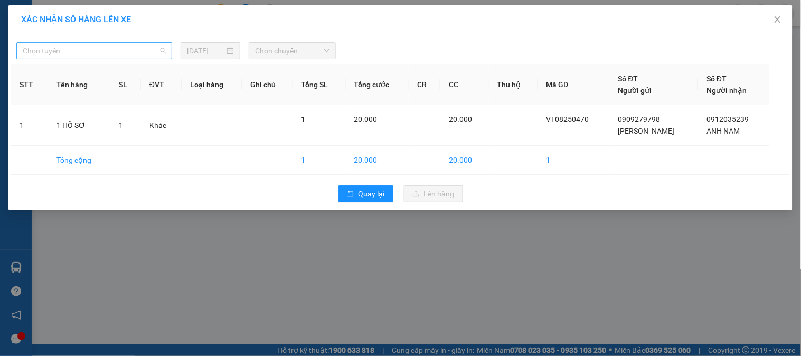
click at [111, 44] on span "Chọn tuyến" at bounding box center [94, 51] width 143 height 16
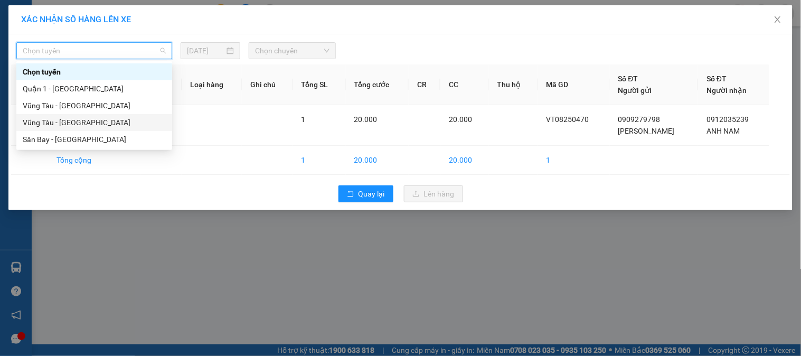
click at [80, 118] on div "Vũng Tàu - Sân Bay" at bounding box center [94, 123] width 143 height 12
click at [75, 119] on body "Kết quả tìm kiếm ( 0 ) Bộ lọc No Data baochau.anhquoc 1 Báo cáo Báo cáo dòng ti…" at bounding box center [400, 178] width 801 height 356
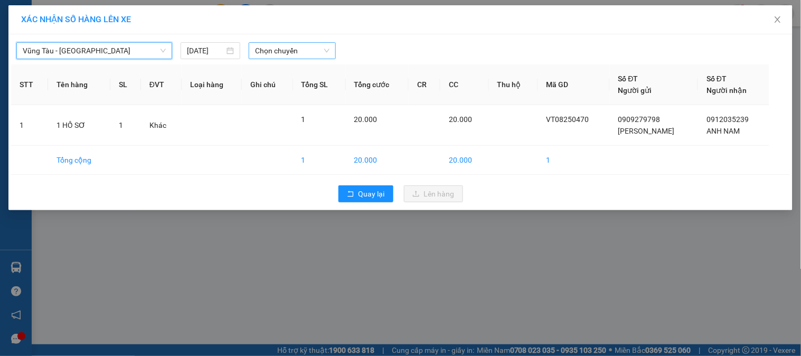
click at [273, 44] on span "Chọn chuyến" at bounding box center [292, 51] width 74 height 16
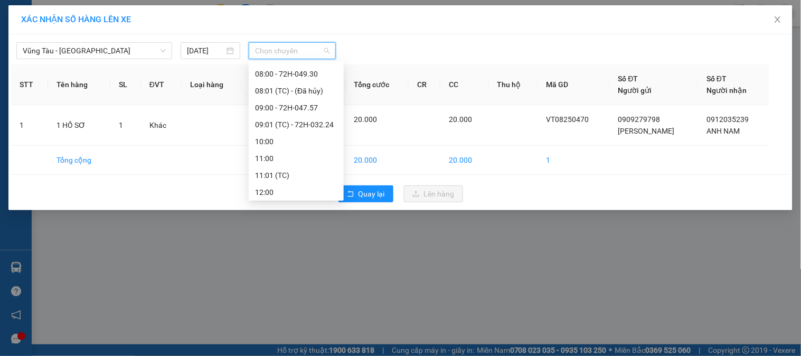
scroll to position [176, 0]
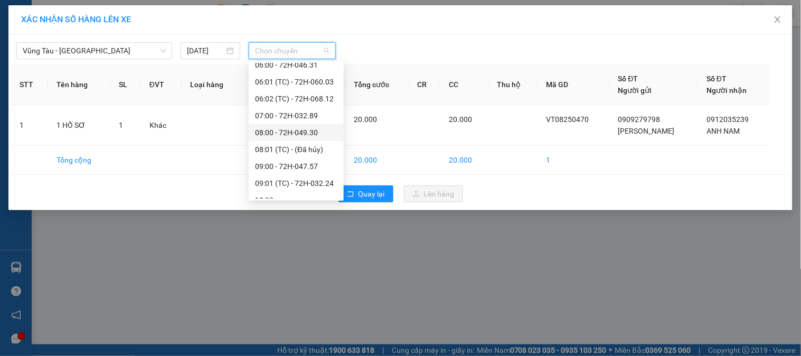
click at [269, 130] on div "08:00 - 72H-049.30" at bounding box center [296, 133] width 82 height 12
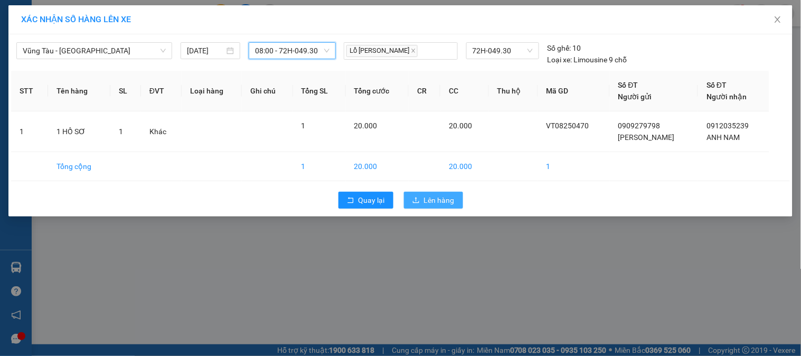
click at [440, 205] on span "Lên hàng" at bounding box center [439, 200] width 31 height 12
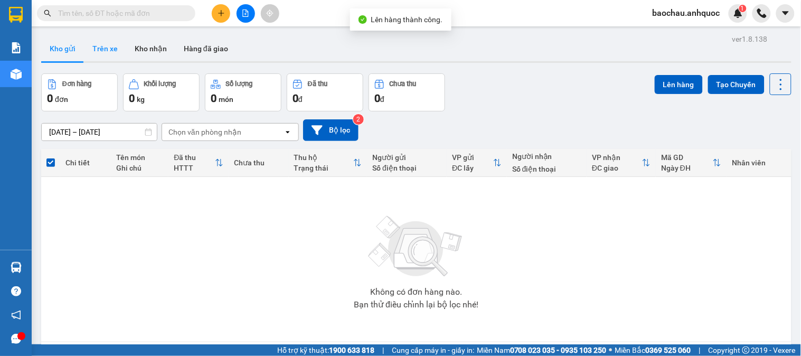
click at [109, 49] on button "Trên xe" at bounding box center [105, 48] width 42 height 25
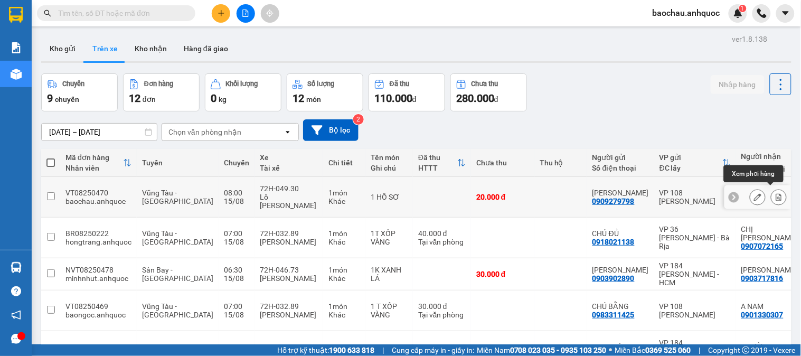
click at [777, 193] on icon at bounding box center [780, 196] width 6 height 7
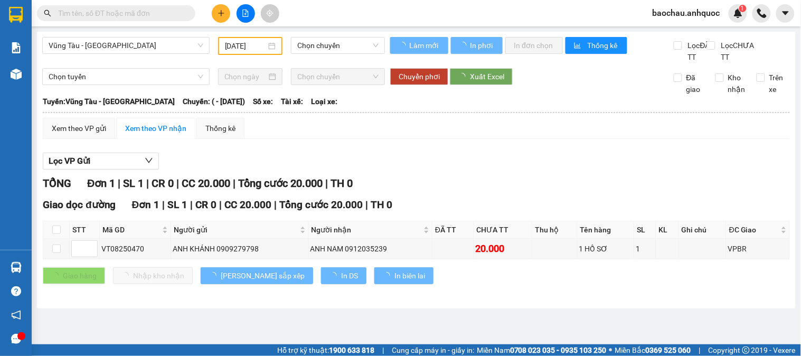
type input "15/08/2025"
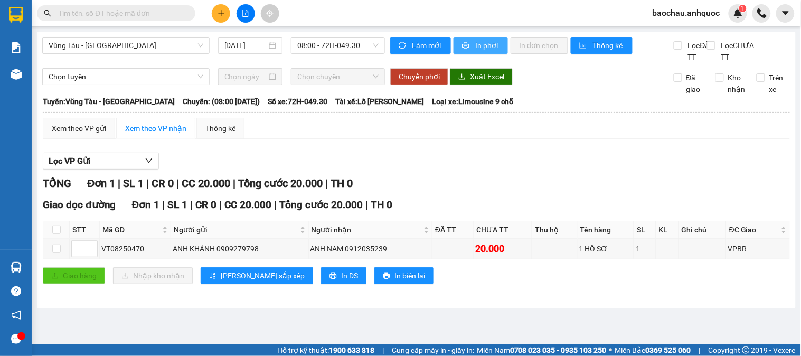
click at [483, 42] on span "In phơi" at bounding box center [487, 46] width 24 height 12
click at [466, 43] on icon "printer" at bounding box center [465, 45] width 7 height 7
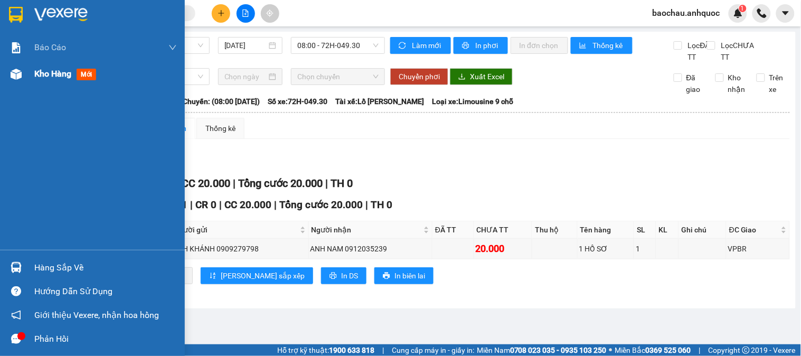
click at [77, 77] on div "Kho hàng mới" at bounding box center [67, 73] width 66 height 13
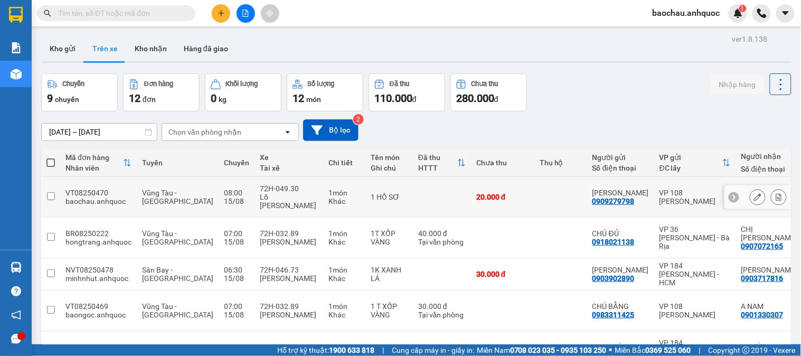
click at [777, 193] on icon at bounding box center [780, 196] width 6 height 7
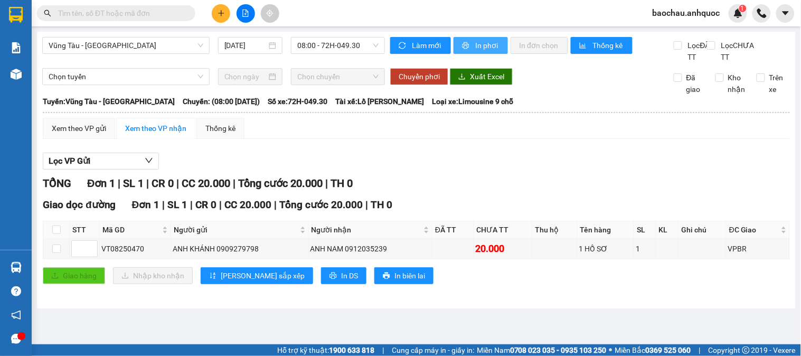
click at [494, 45] on span "In phơi" at bounding box center [487, 46] width 24 height 12
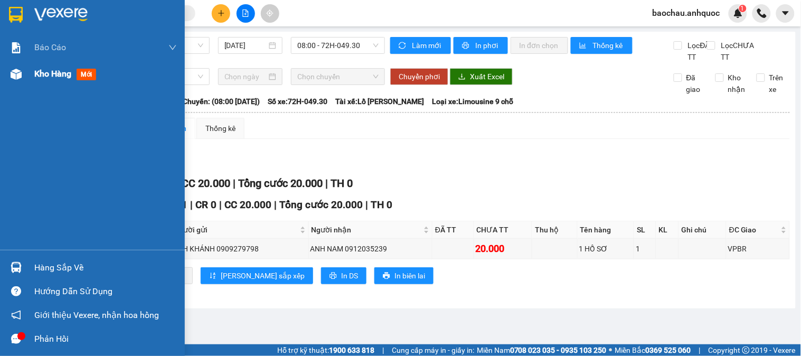
click at [22, 76] on div at bounding box center [16, 74] width 18 height 18
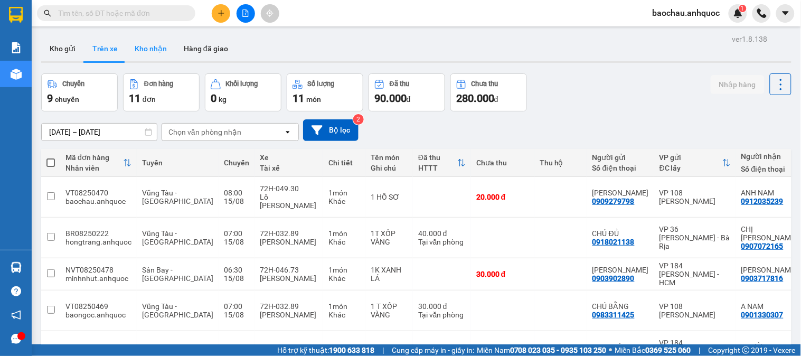
click at [160, 51] on button "Kho nhận" at bounding box center [150, 48] width 49 height 25
type input "[DATE] – [DATE]"
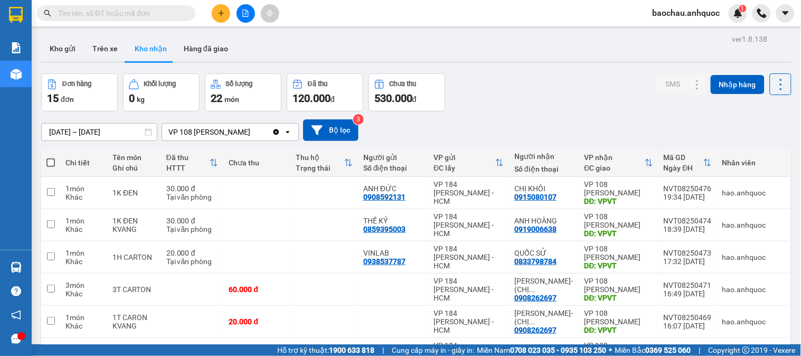
scroll to position [176, 0]
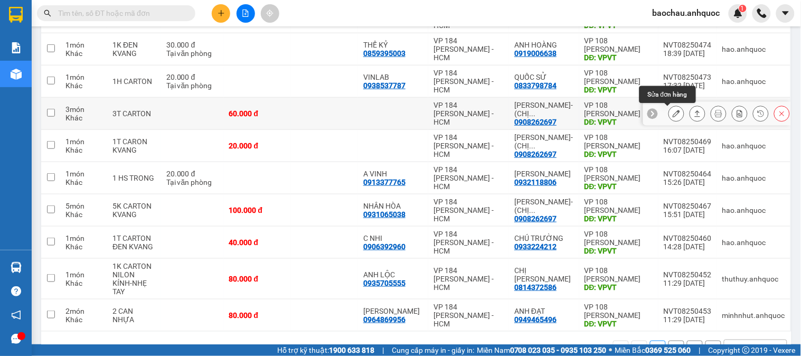
click at [673, 113] on icon at bounding box center [676, 113] width 7 height 7
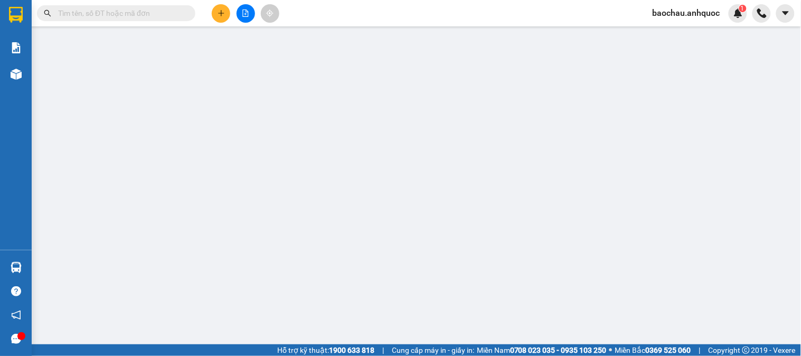
type input "0908262697"
type input "VÕ KỴ- (CHỊ HÀ)"
type input "VPVT"
type input "60.000"
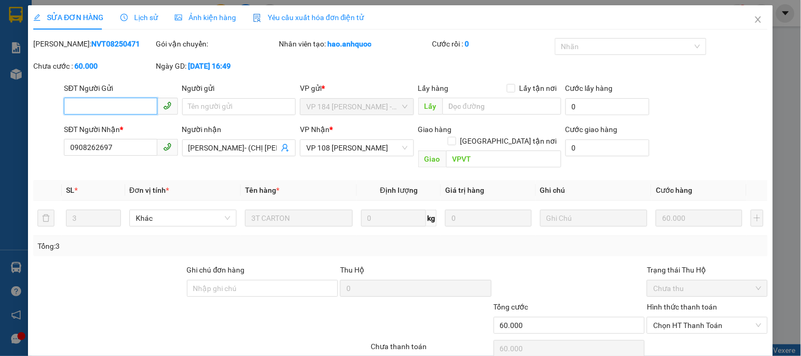
scroll to position [37, 0]
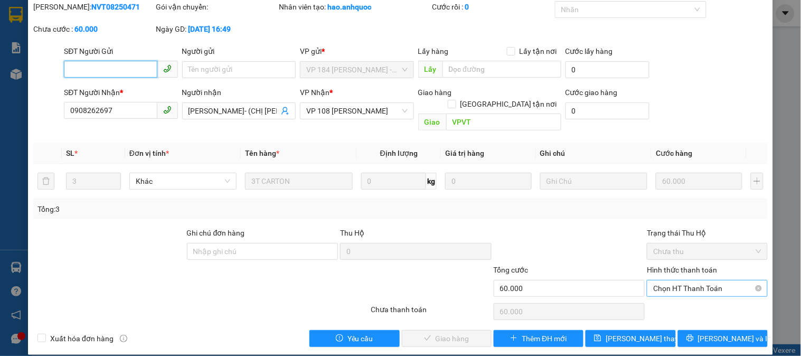
click at [716, 283] on span "Chọn HT Thanh Toán" at bounding box center [707, 289] width 108 height 16
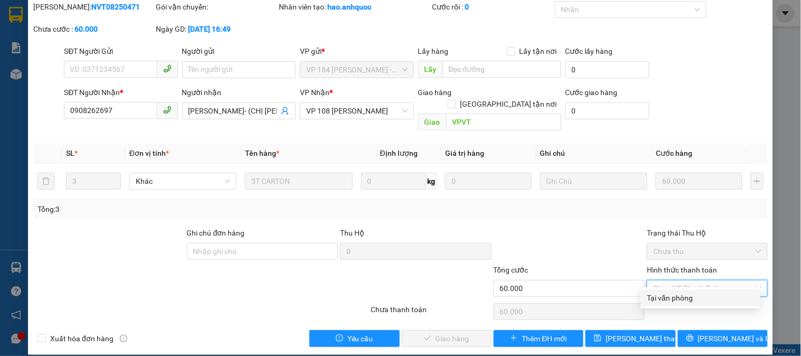
click at [677, 296] on div "Tại văn phòng" at bounding box center [701, 298] width 107 height 12
type input "0"
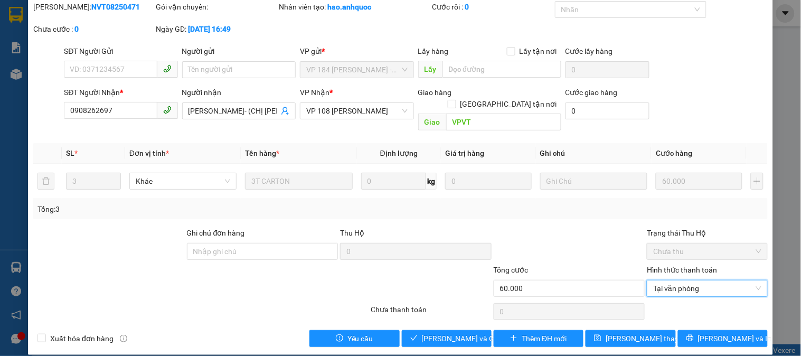
click at [478, 208] on div "Total Paid Fee 0 Total UnPaid Fee 60.000 Cash Collection Total Fee Mã ĐH: NVT08…" at bounding box center [400, 174] width 735 height 346
drag, startPoint x: 462, startPoint y: 330, endPoint x: 462, endPoint y: 323, distance: 6.9
click at [462, 333] on span "[PERSON_NAME] và Giao hàng" at bounding box center [472, 339] width 101 height 12
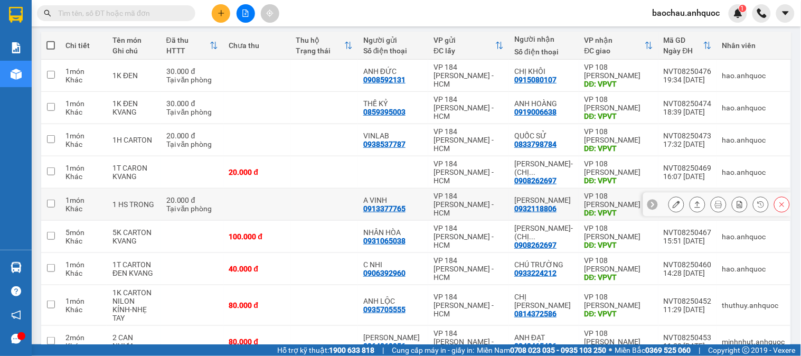
scroll to position [176, 0]
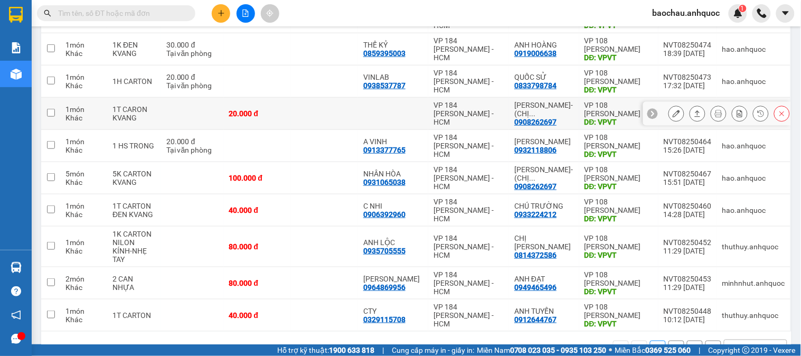
click at [673, 117] on icon at bounding box center [676, 113] width 7 height 7
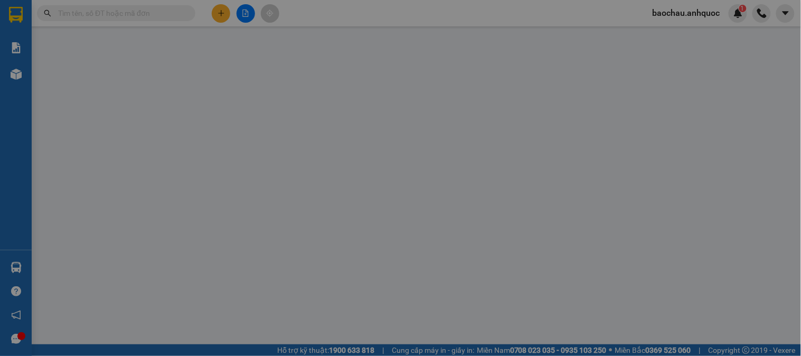
type input "0908262697"
type input "VÕ KỴ- (CHỊ HÀ)"
type input "VPVT"
type input "20.000"
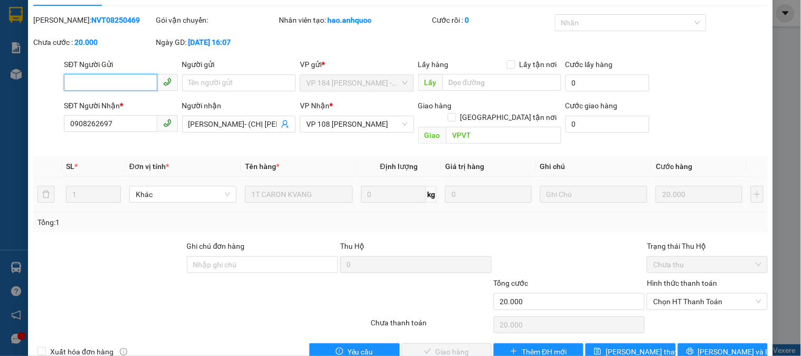
scroll to position [37, 0]
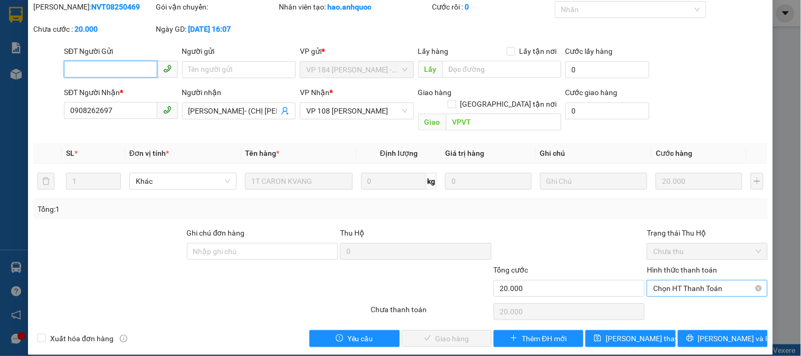
click at [710, 281] on span "Chọn HT Thanh Toán" at bounding box center [707, 289] width 108 height 16
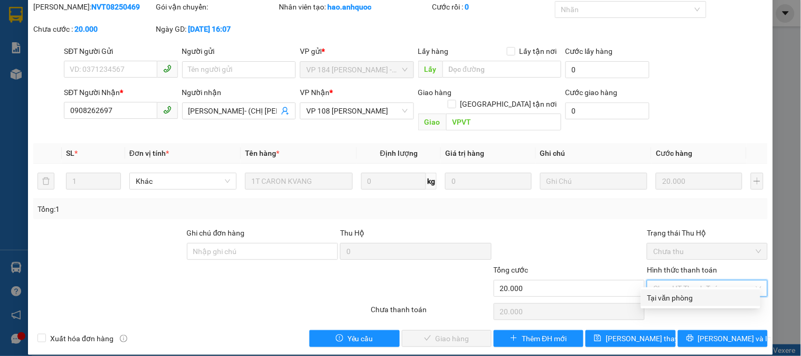
click at [696, 297] on div "Tại văn phòng" at bounding box center [701, 298] width 107 height 12
type input "0"
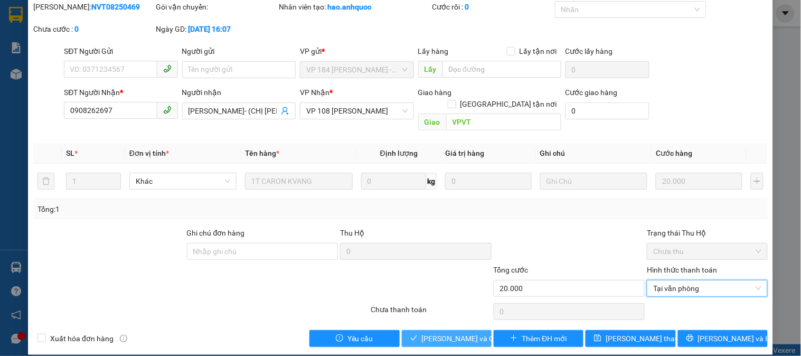
click at [416, 330] on button "[PERSON_NAME] và Giao hàng" at bounding box center [447, 338] width 90 height 17
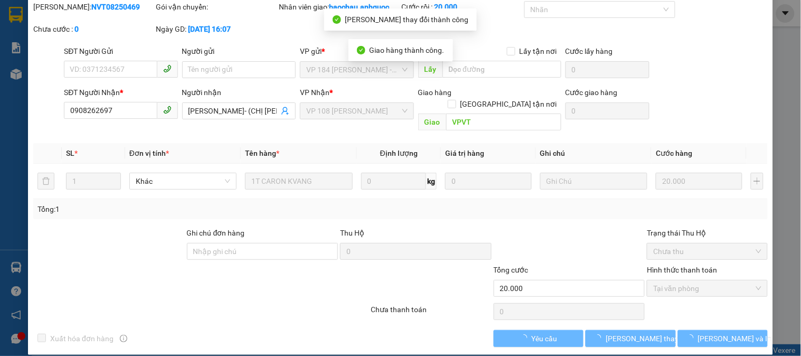
scroll to position [0, 0]
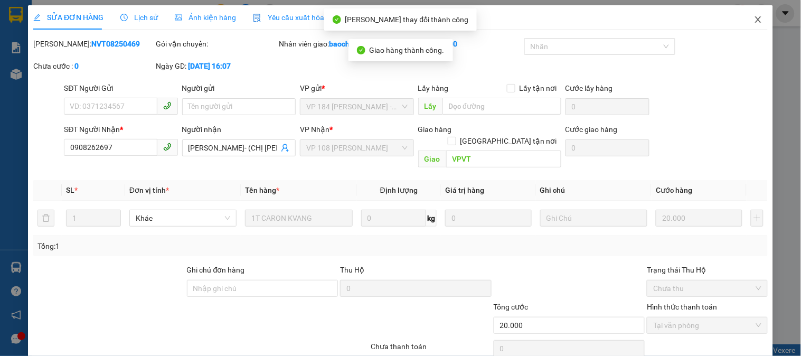
click at [753, 29] on span "Close" at bounding box center [759, 20] width 30 height 30
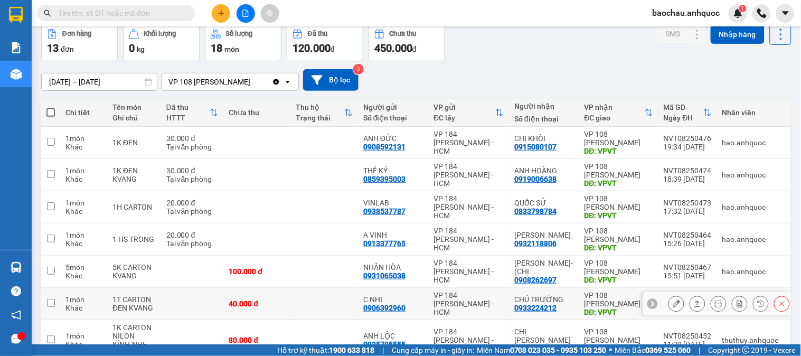
scroll to position [176, 0]
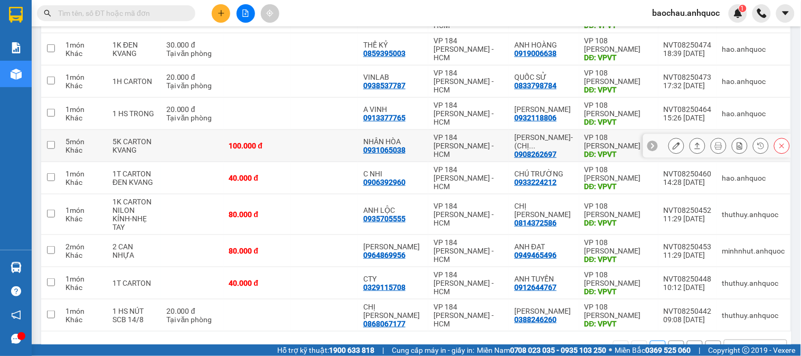
click at [673, 145] on icon at bounding box center [676, 145] width 7 height 7
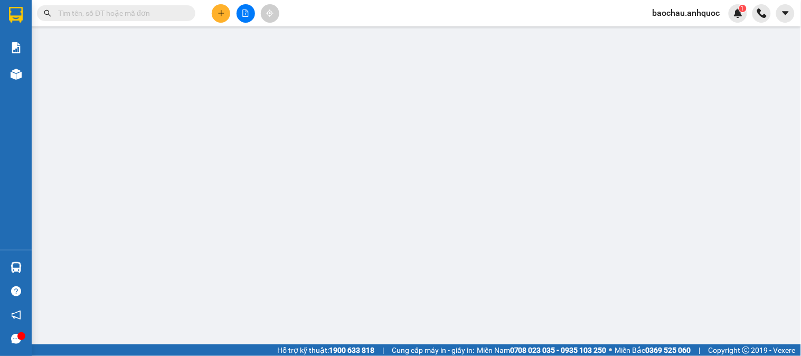
type input "0931065038"
type input "NHÂN HÒA"
type input "0908262697"
type input "VÕ KỴ- (CHỊ HÀ)"
type input "VPVT"
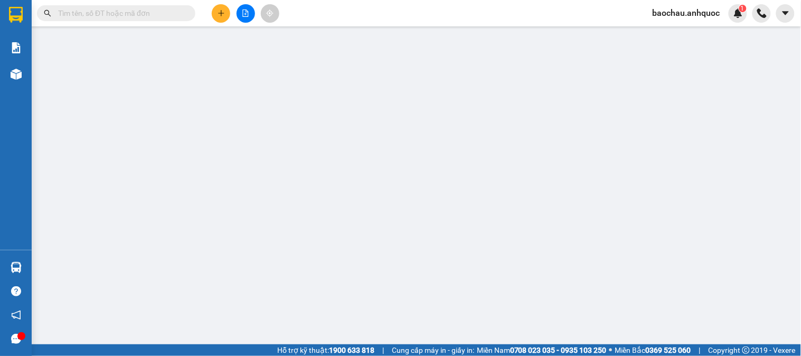
type input "100.000"
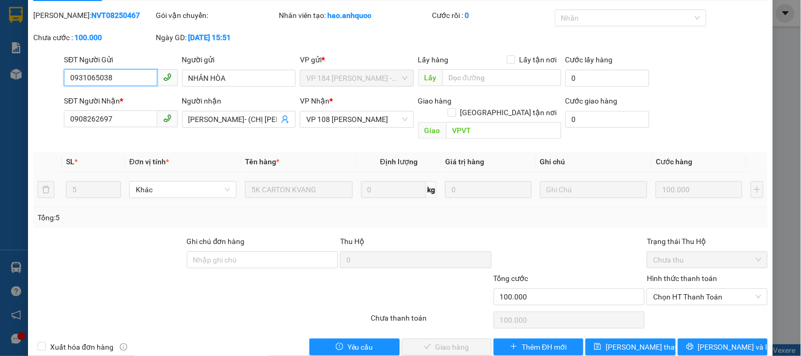
scroll to position [37, 0]
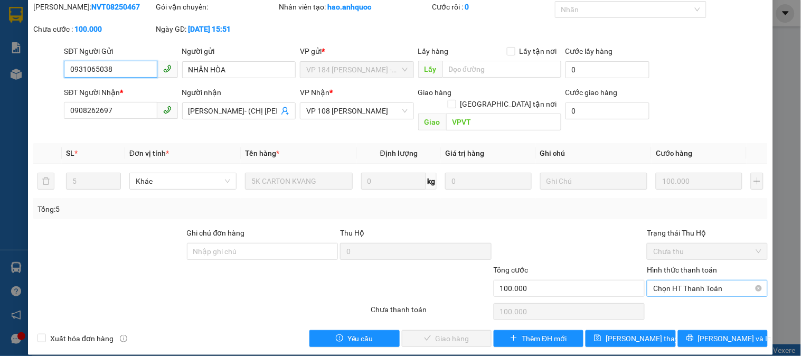
click at [653, 281] on span "Chọn HT Thanh Toán" at bounding box center [707, 289] width 108 height 16
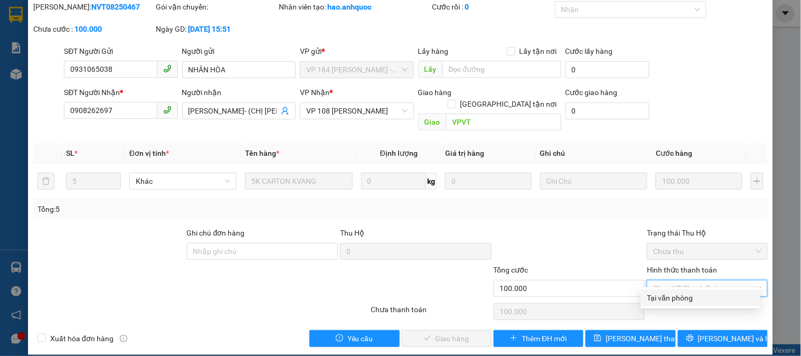
click at [659, 299] on div "Tại văn phòng" at bounding box center [701, 298] width 107 height 12
type input "0"
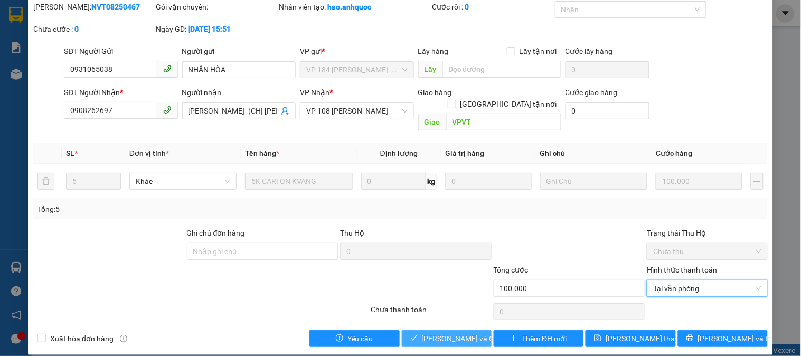
click at [426, 333] on span "[PERSON_NAME] và Giao hàng" at bounding box center [472, 339] width 101 height 12
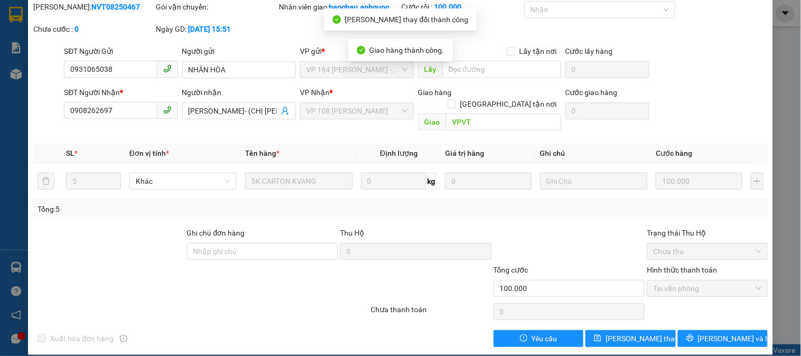
scroll to position [0, 0]
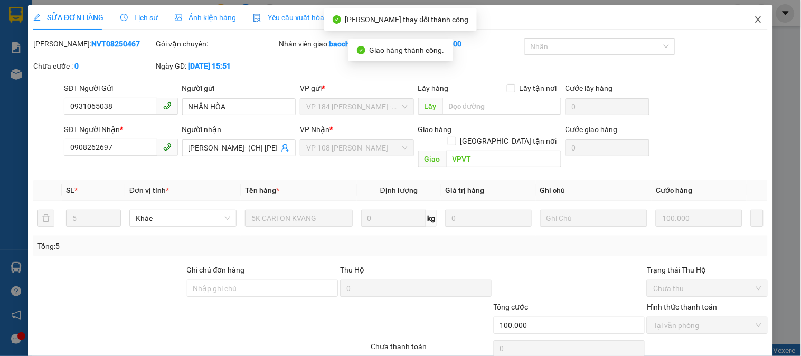
click at [752, 14] on span "Close" at bounding box center [759, 20] width 30 height 30
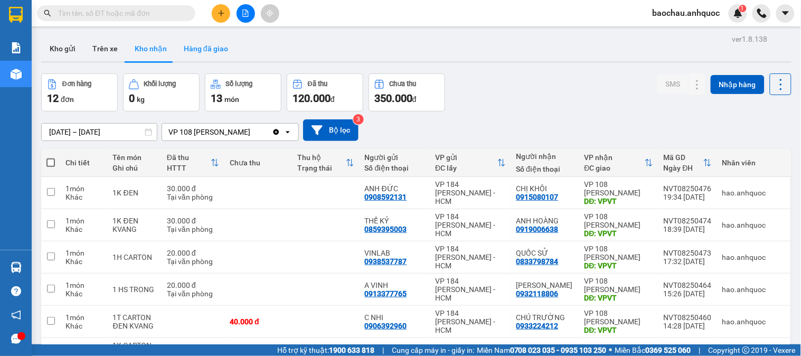
click at [201, 46] on button "Hàng đã giao" at bounding box center [205, 48] width 61 height 25
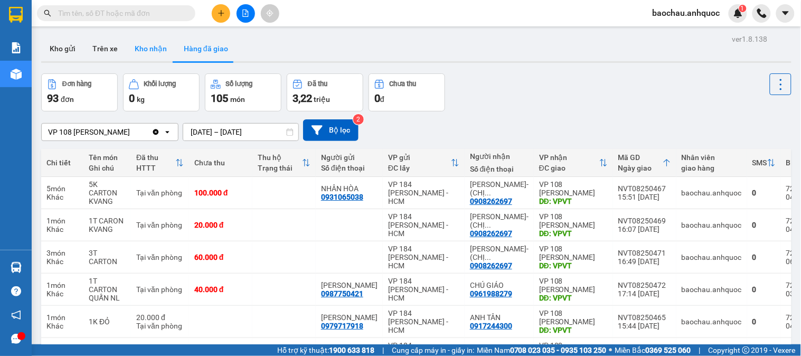
click at [146, 43] on button "Kho nhận" at bounding box center [150, 48] width 49 height 25
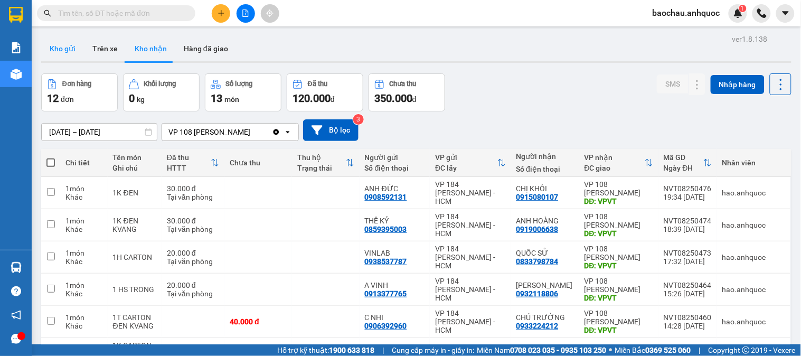
click at [52, 46] on button "Kho gửi" at bounding box center [62, 48] width 43 height 25
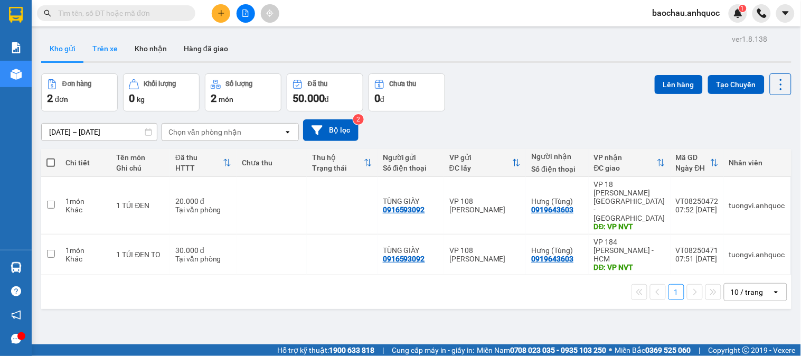
click at [104, 45] on button "Trên xe" at bounding box center [105, 48] width 42 height 25
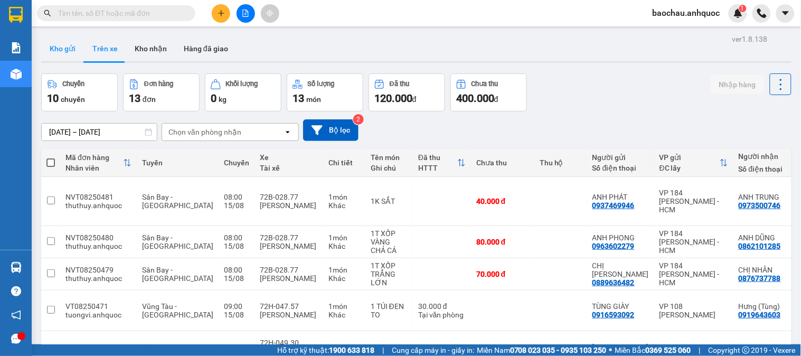
click at [55, 54] on button "Kho gửi" at bounding box center [62, 48] width 43 height 25
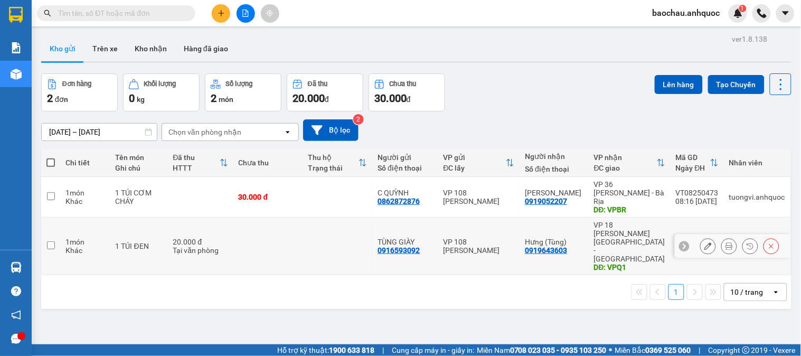
click at [62, 192] on td "1 món Khác" at bounding box center [85, 197] width 50 height 41
checkbox input "true"
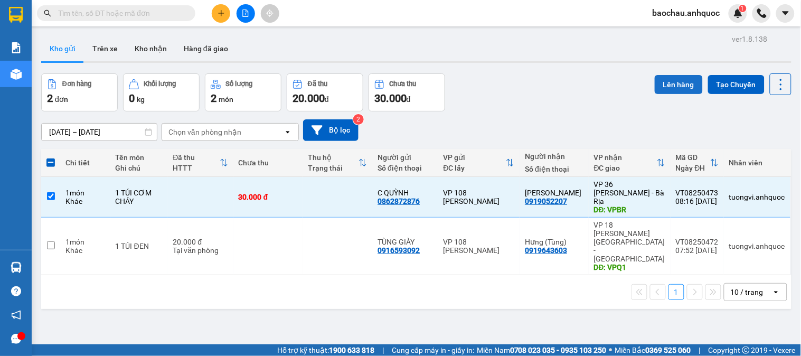
click at [673, 78] on button "Lên hàng" at bounding box center [679, 84] width 48 height 19
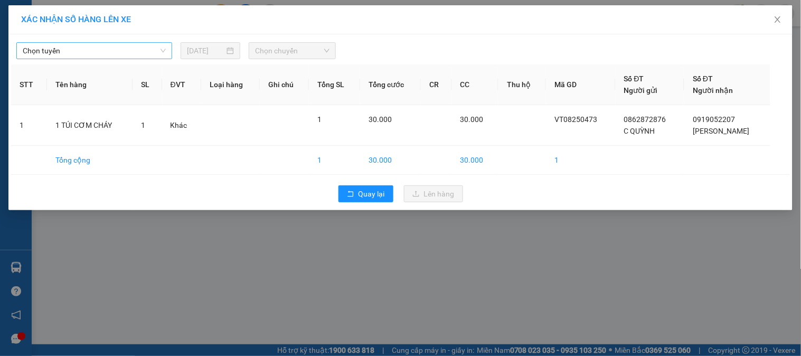
click at [129, 49] on span "Chọn tuyến" at bounding box center [94, 51] width 143 height 16
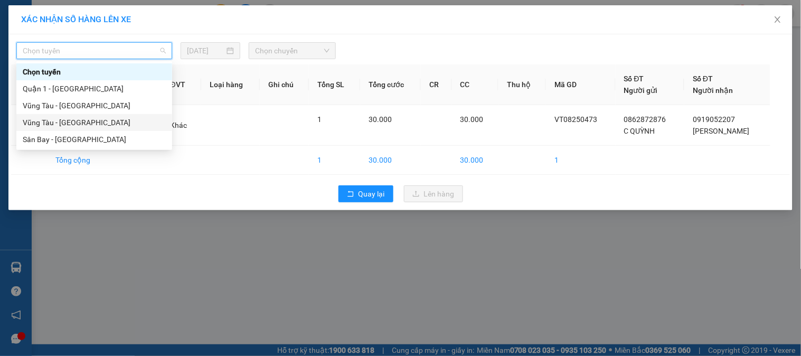
click at [99, 119] on div "Vũng Tàu - Sân Bay" at bounding box center [94, 123] width 143 height 12
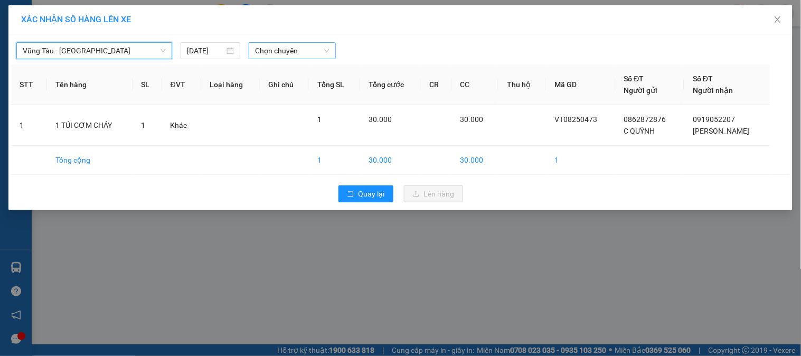
click at [280, 51] on span "Chọn chuyến" at bounding box center [292, 51] width 74 height 16
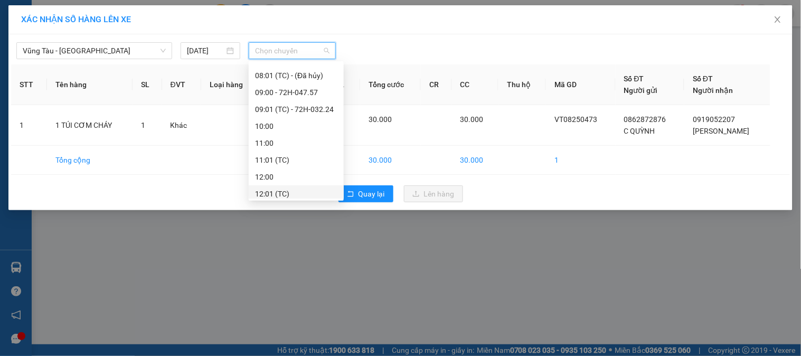
scroll to position [176, 0]
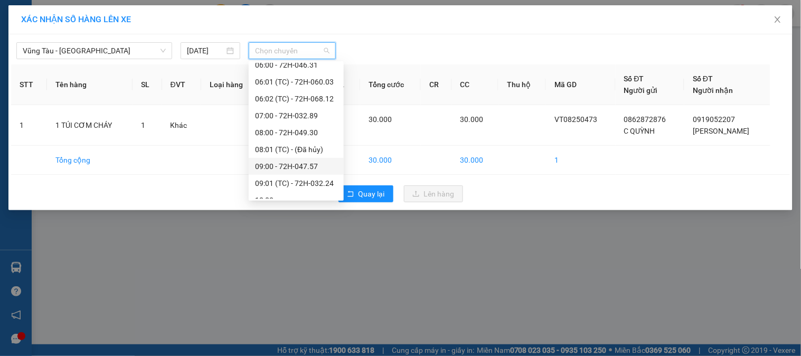
click at [273, 158] on div "09:00 - 72H-047.57" at bounding box center [296, 166] width 95 height 17
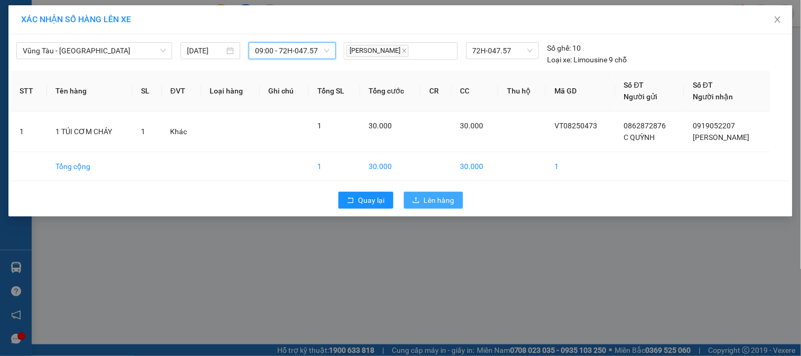
click at [434, 194] on span "Lên hàng" at bounding box center [439, 200] width 31 height 12
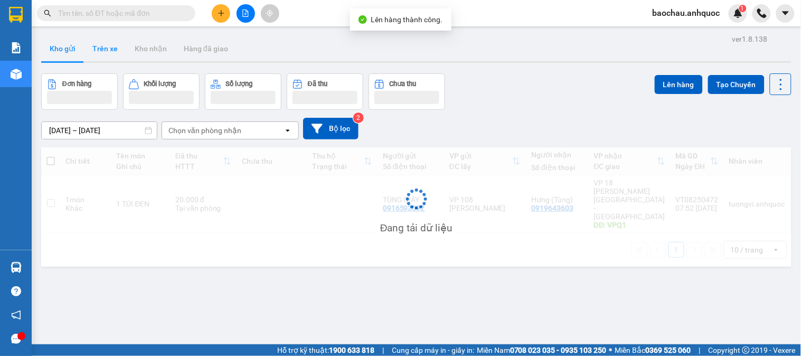
click at [102, 50] on button "Trên xe" at bounding box center [105, 48] width 42 height 25
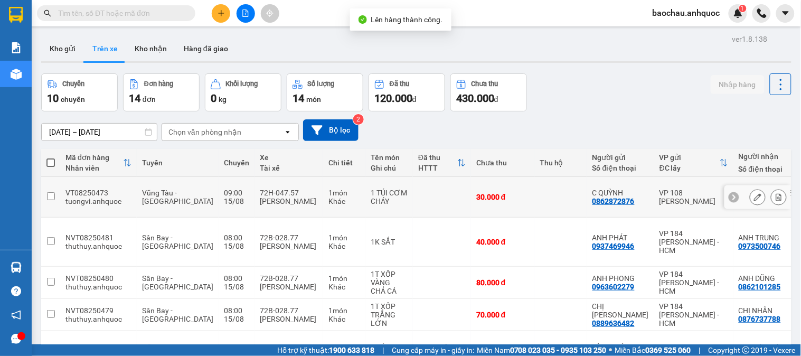
click at [772, 188] on button at bounding box center [779, 197] width 15 height 18
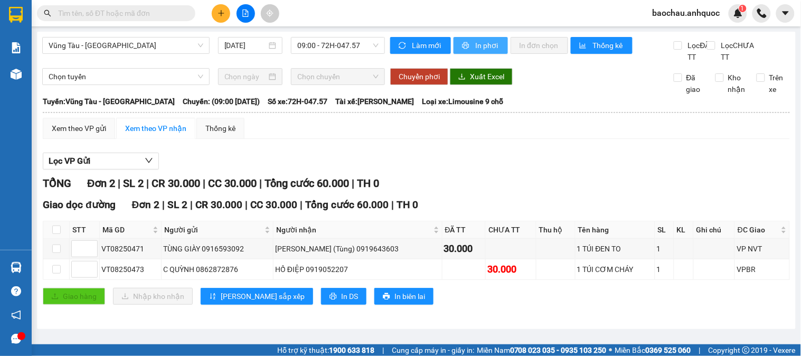
click at [483, 48] on span "In phơi" at bounding box center [487, 46] width 24 height 12
click at [481, 48] on span "In phơi" at bounding box center [487, 46] width 24 height 12
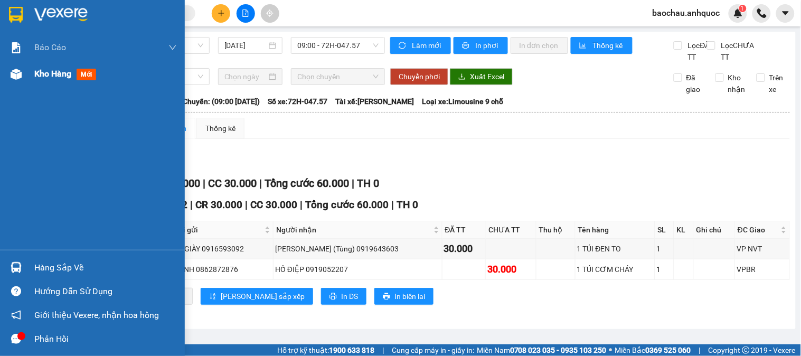
click at [12, 70] on img at bounding box center [16, 74] width 11 height 11
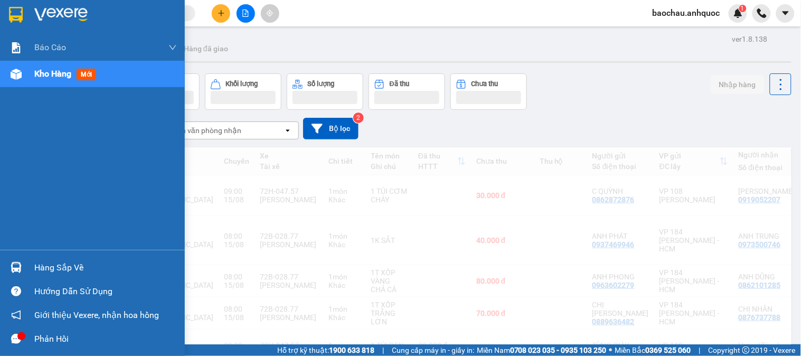
click at [65, 74] on span "Kho hàng" at bounding box center [52, 74] width 37 height 10
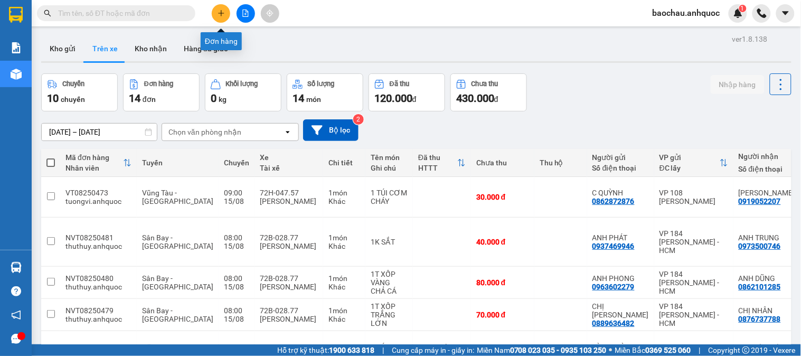
click at [224, 8] on button at bounding box center [221, 13] width 18 height 18
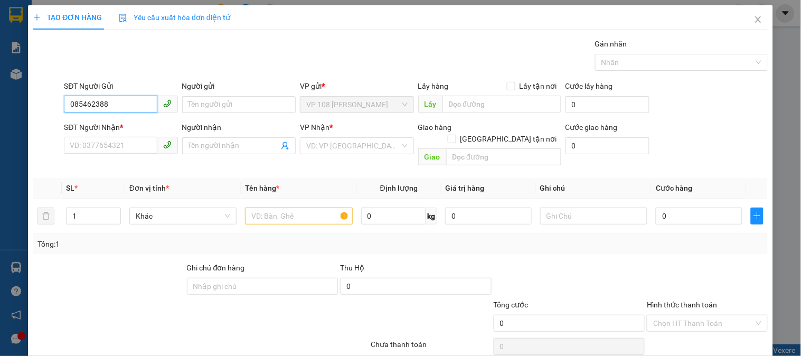
type input "0854623889"
click at [120, 125] on div "0854623889 - CÔ NGA" at bounding box center [120, 126] width 100 height 12
type input "CÔ NGA"
type input "0917117696"
type input "CÔ TRÚC"
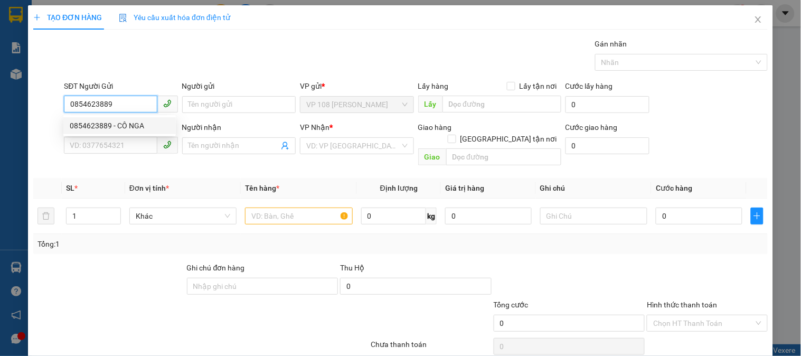
type input "VPSG"
type input "TM 12/8 NHỰT"
type input "0854623889"
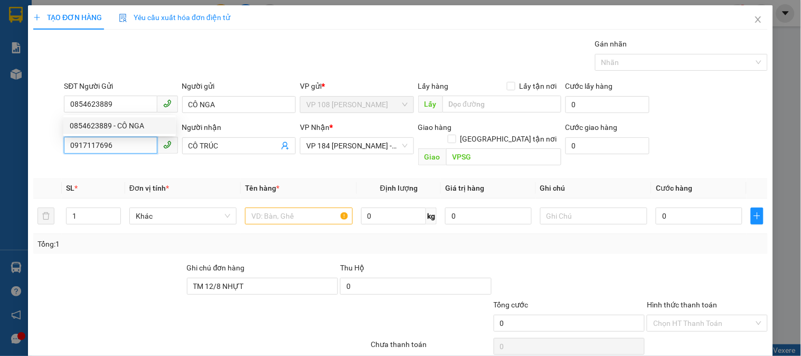
click at [124, 146] on input "0917117696" at bounding box center [110, 145] width 93 height 17
type input "40.000"
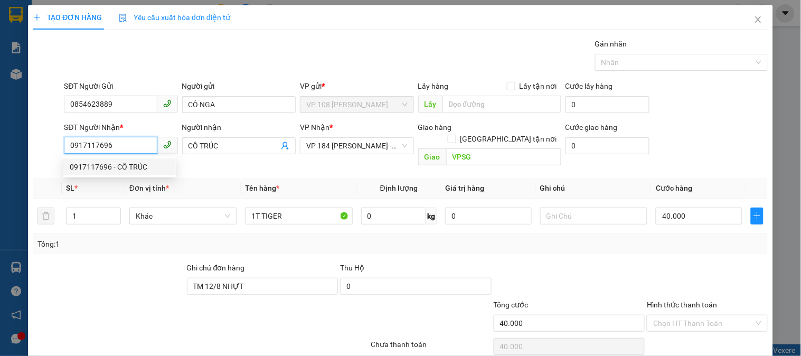
drag, startPoint x: 124, startPoint y: 146, endPoint x: 13, endPoint y: 146, distance: 110.9
click at [13, 146] on div "TẠO ĐƠN HÀNG Yêu cầu xuất hóa đơn điện tử Transit Pickup Surcharge Ids Transit …" at bounding box center [400, 178] width 801 height 356
type input "0908534977"
click at [110, 165] on div "0908534977 - A THÀNH" at bounding box center [120, 167] width 100 height 12
type input "A THÀNH"
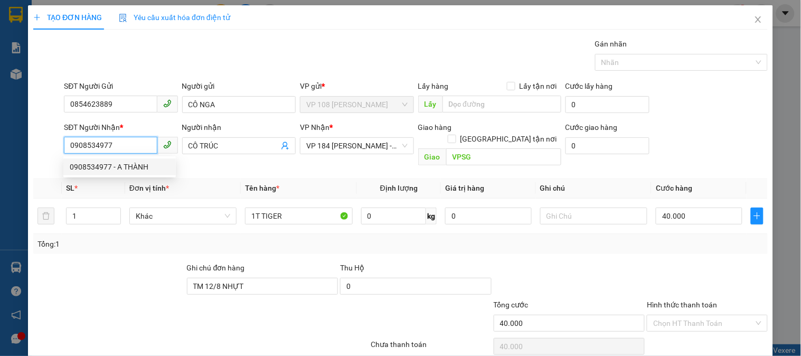
type input "VP184"
type input "TM 7/7 THỦY"
type input "30.000"
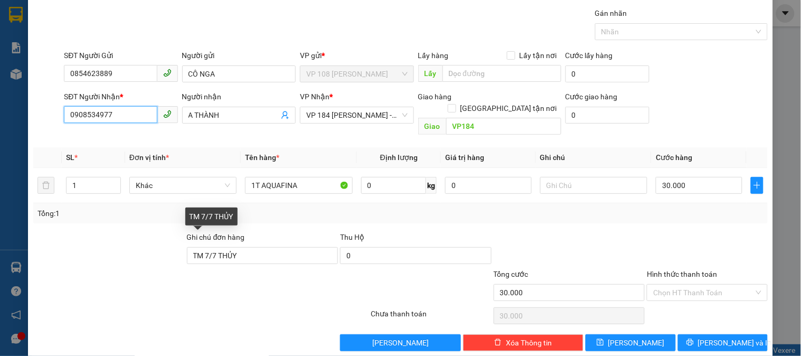
scroll to position [34, 0]
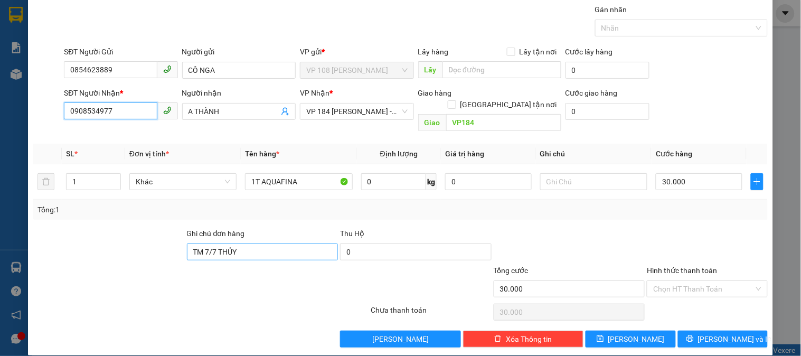
type input "0908534977"
drag, startPoint x: 254, startPoint y: 235, endPoint x: 177, endPoint y: 241, distance: 76.9
click at [177, 241] on div "Ghi chú đơn hàng TM 7/7 THỦY Thu Hộ 0" at bounding box center [400, 246] width 737 height 37
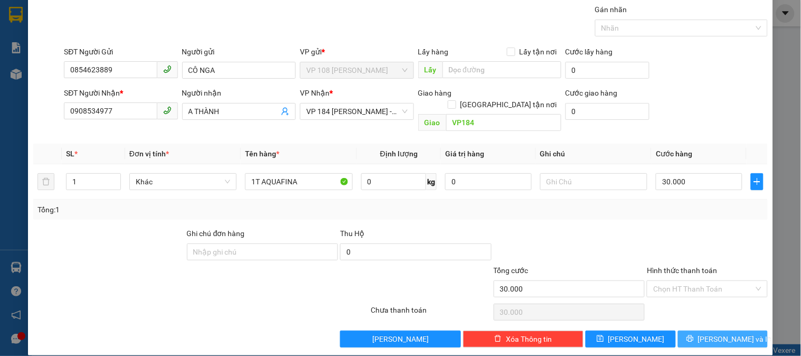
click at [705, 331] on button "[PERSON_NAME] và In" at bounding box center [723, 339] width 90 height 17
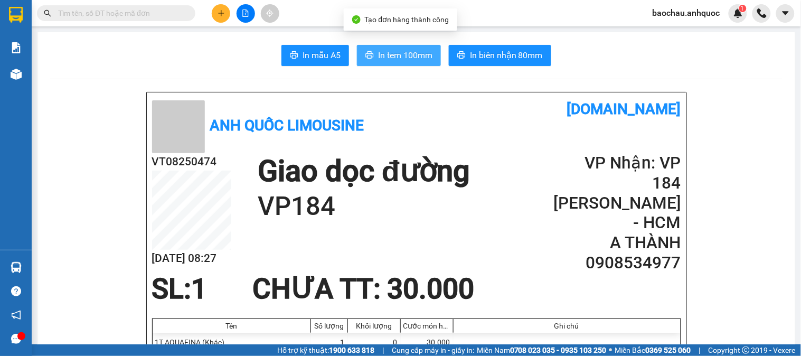
click at [411, 61] on span "In tem 100mm" at bounding box center [405, 55] width 54 height 13
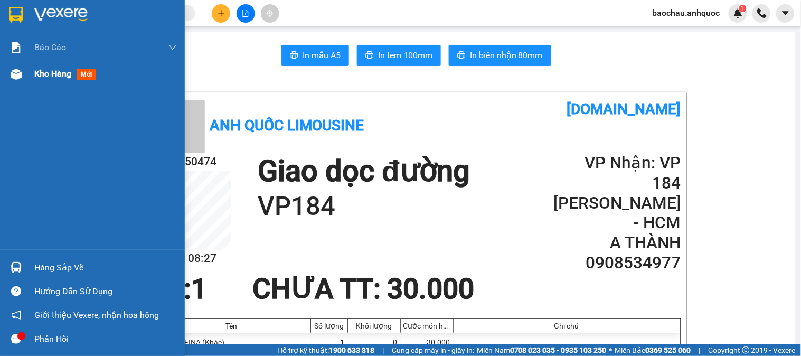
click at [51, 70] on span "Kho hàng" at bounding box center [52, 74] width 37 height 10
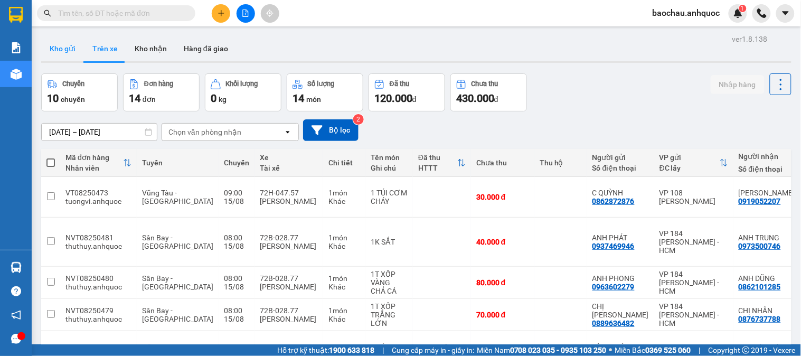
click at [58, 46] on button "Kho gửi" at bounding box center [62, 48] width 43 height 25
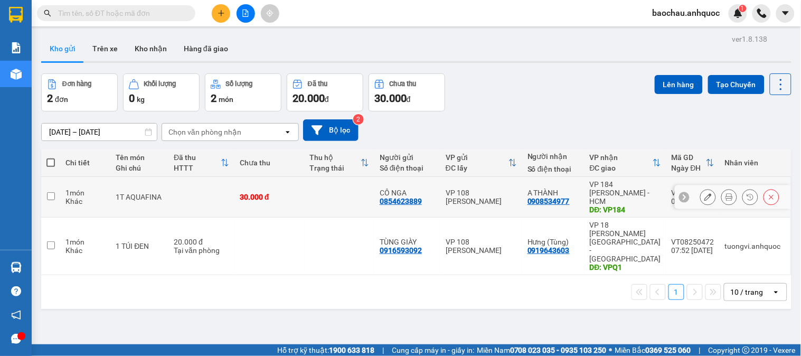
click at [55, 199] on td at bounding box center [50, 197] width 19 height 41
checkbox input "true"
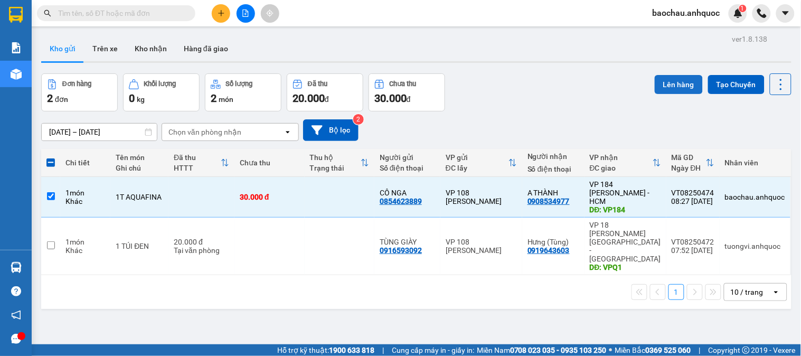
click at [659, 82] on button "Lên hàng" at bounding box center [679, 84] width 48 height 19
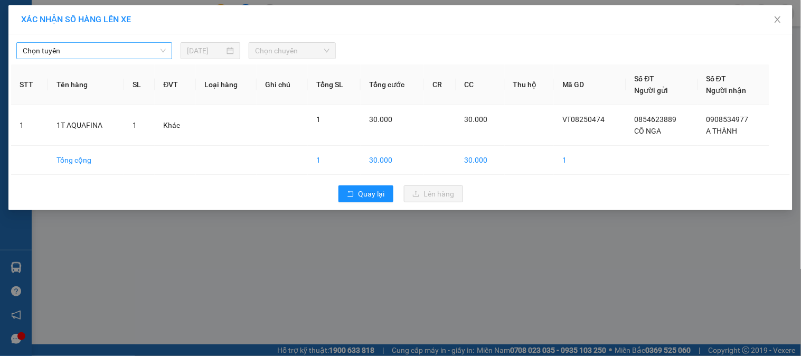
click at [101, 46] on span "Chọn tuyến" at bounding box center [94, 51] width 143 height 16
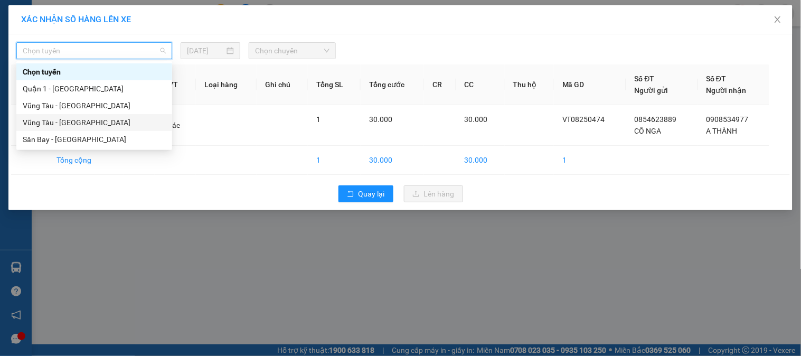
click at [83, 118] on div "Vũng Tàu - Sân Bay" at bounding box center [94, 123] width 143 height 12
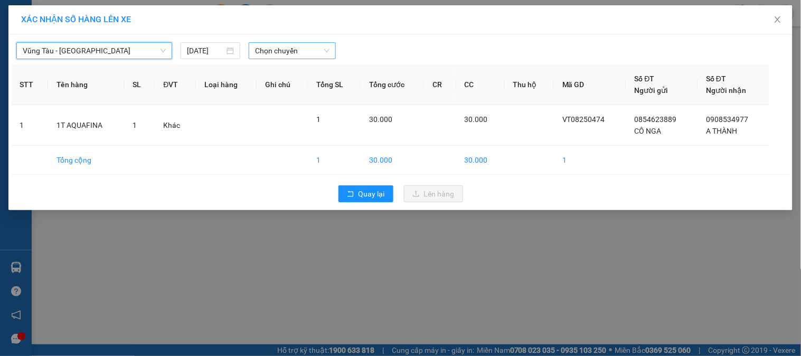
click at [256, 51] on span "Chọn chuyến" at bounding box center [292, 51] width 74 height 16
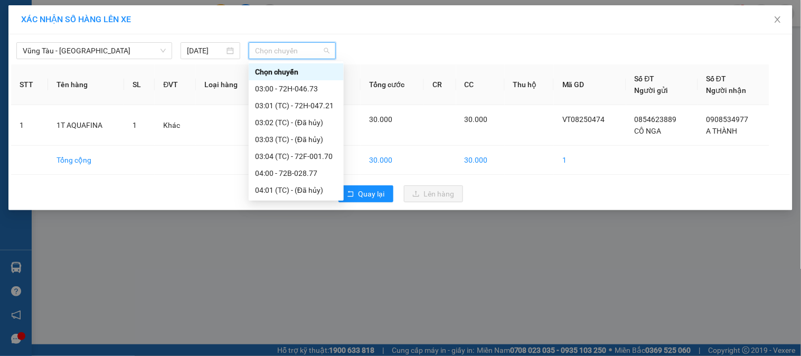
click at [296, 55] on span "Chọn chuyến" at bounding box center [292, 51] width 74 height 16
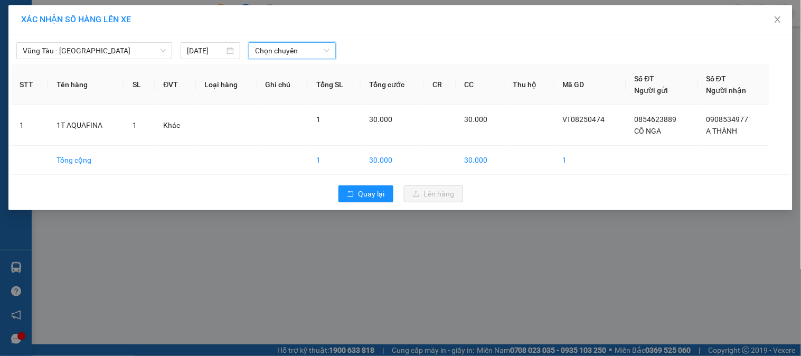
click at [302, 53] on span "Chọn chuyến" at bounding box center [292, 51] width 74 height 16
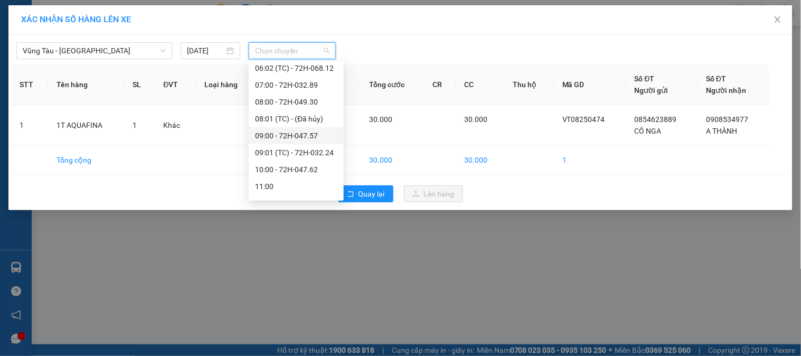
scroll to position [235, 0]
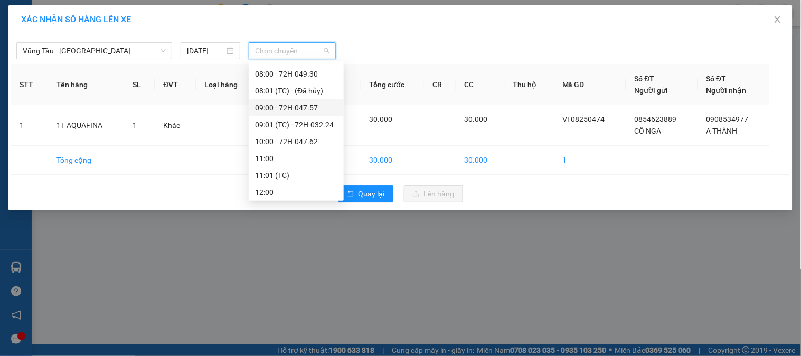
click at [266, 109] on div "09:00 - 72H-047.57" at bounding box center [296, 108] width 82 height 12
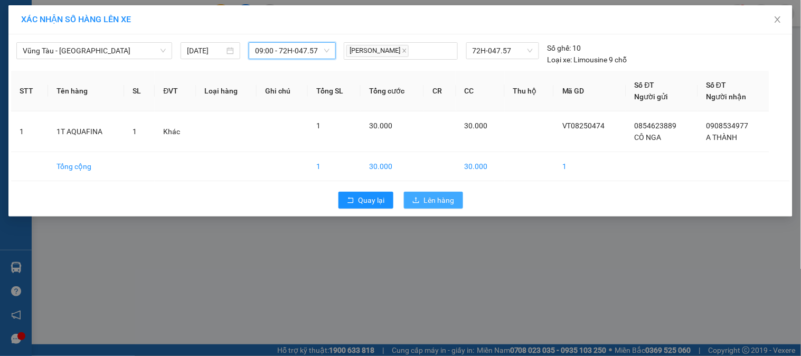
click at [442, 202] on span "Lên hàng" at bounding box center [439, 200] width 31 height 12
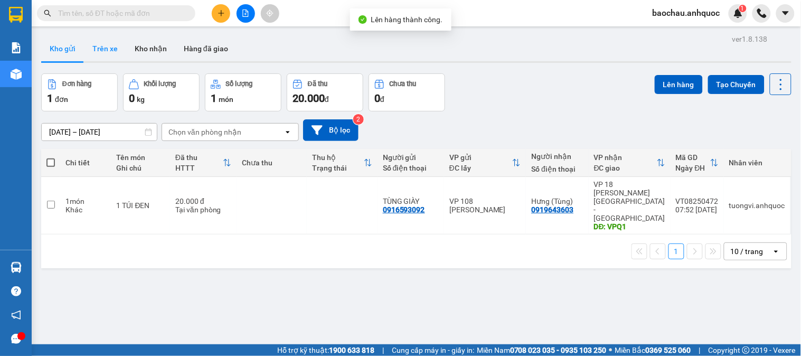
click at [109, 51] on button "Trên xe" at bounding box center [105, 48] width 42 height 25
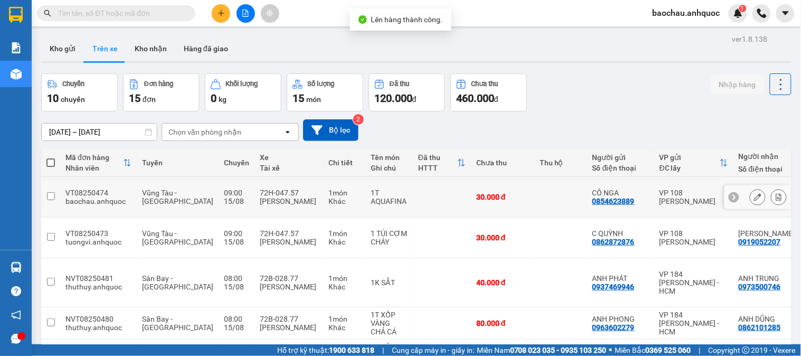
click at [777, 193] on icon at bounding box center [780, 196] width 6 height 7
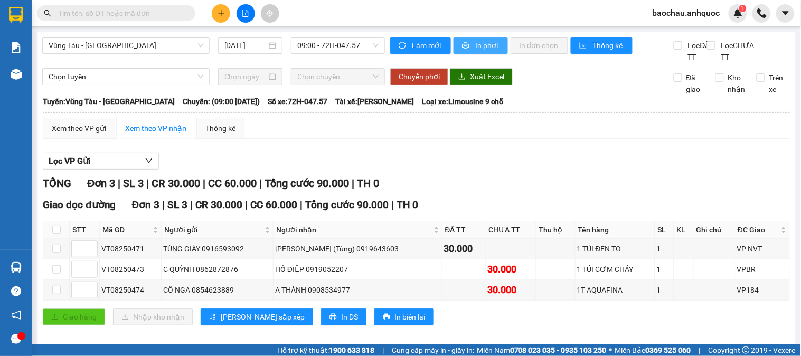
click at [481, 50] on span "In phơi" at bounding box center [487, 46] width 24 height 12
click at [475, 45] on span "In phơi" at bounding box center [487, 46] width 24 height 12
